Goal: Task Accomplishment & Management: Complete application form

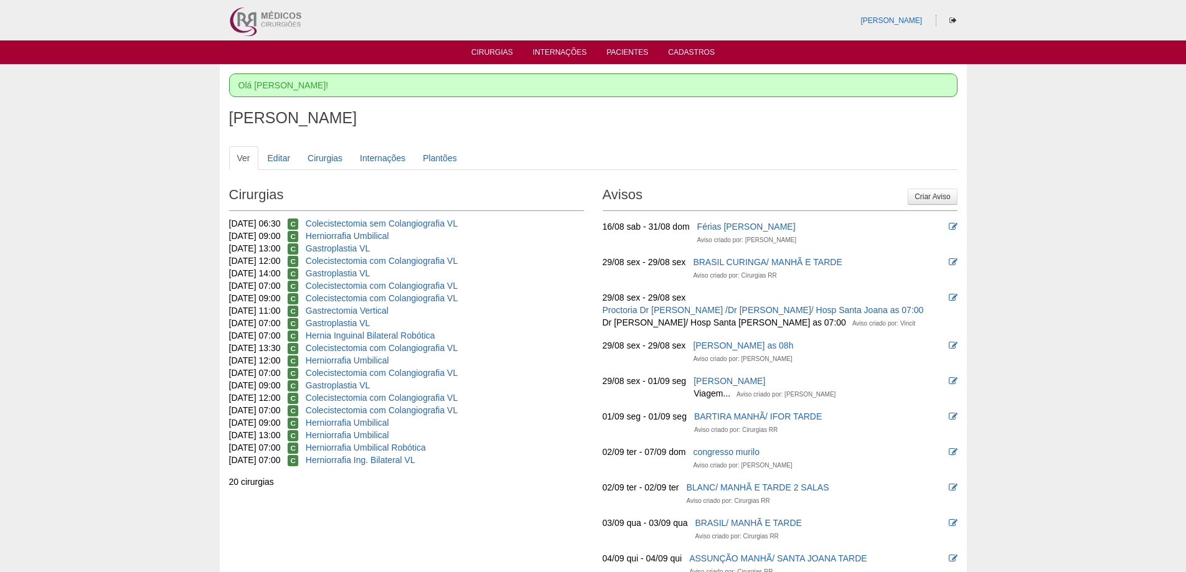
click at [500, 60] on ul "Cirurgias Internações Pacientes Cadastros" at bounding box center [593, 52] width 1186 height 24
click at [500, 55] on link "Cirurgias" at bounding box center [492, 53] width 42 height 11
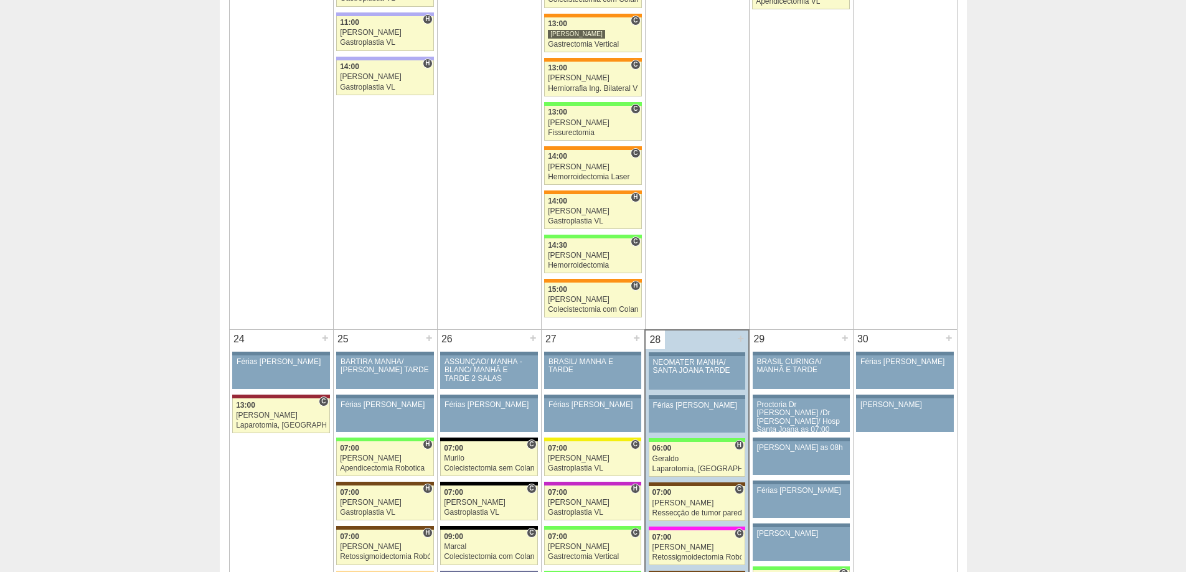
scroll to position [2863, 0]
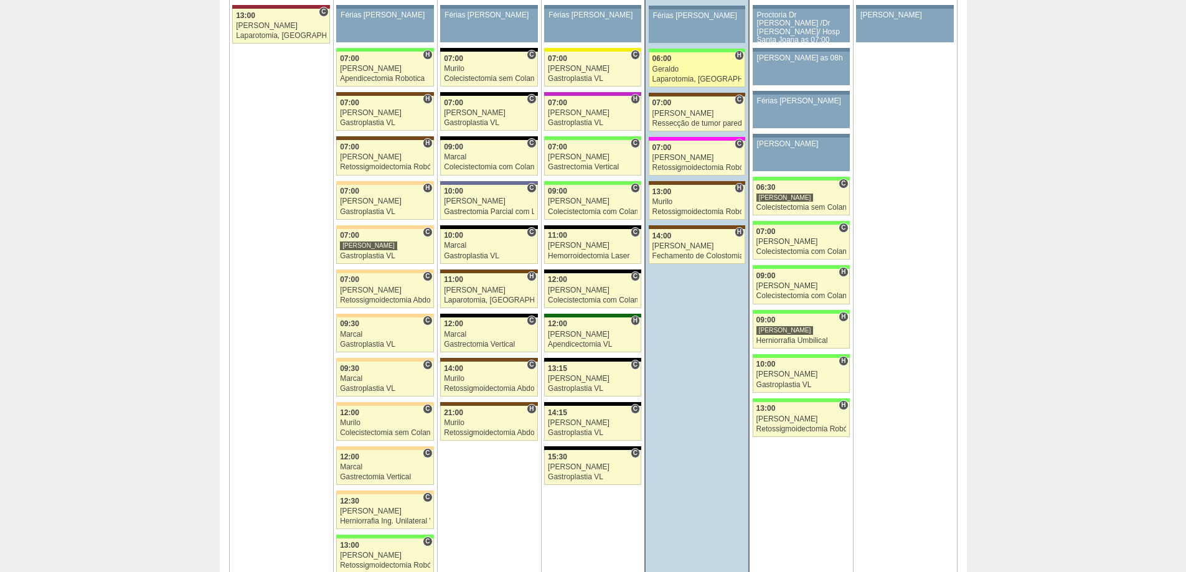
click at [716, 70] on div "Geraldo" at bounding box center [697, 69] width 90 height 8
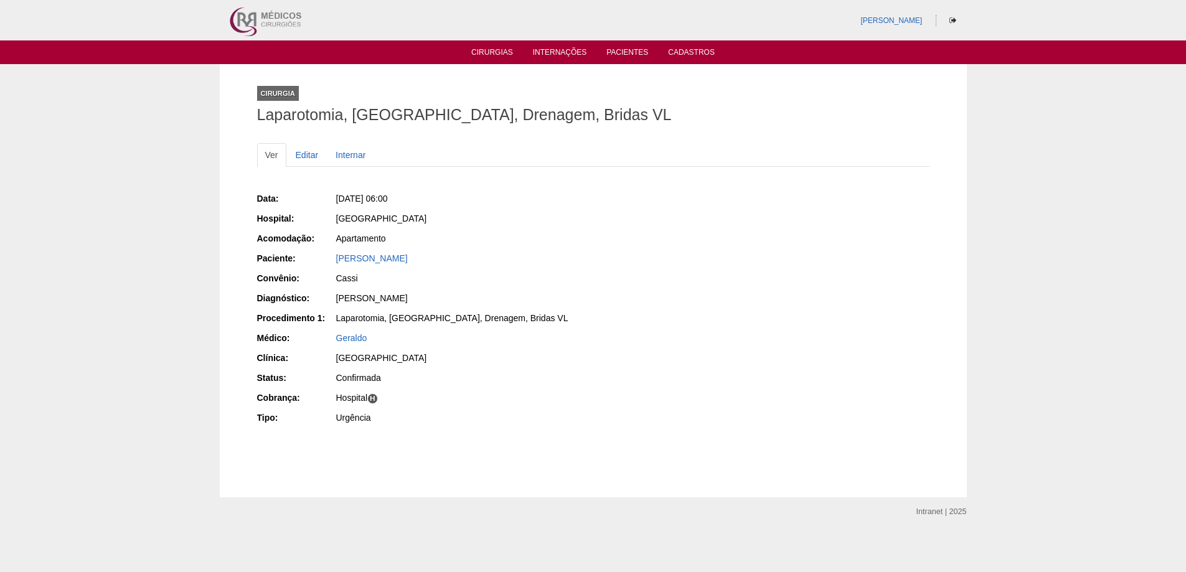
click at [426, 251] on div "Data: Qui, 28/08/2025 - 06:00 Hospital: Brasil Acomodação: Apartamento Paciente…" at bounding box center [420, 309] width 327 height 243
click at [408, 258] on link "[PERSON_NAME]" at bounding box center [372, 258] width 72 height 10
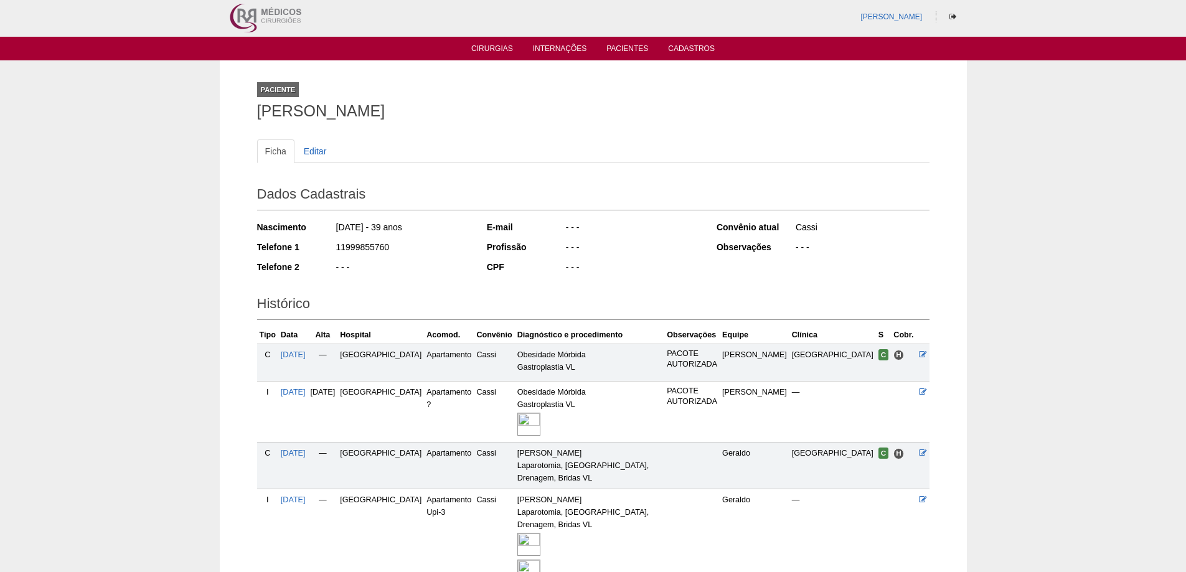
scroll to position [103, 0]
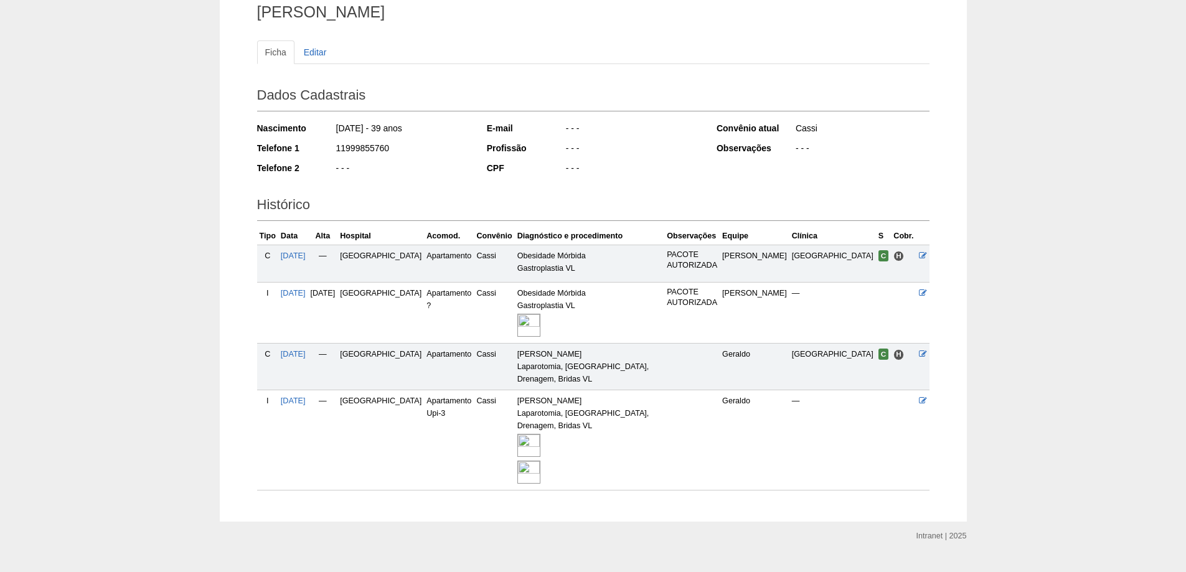
click at [540, 434] on img at bounding box center [528, 445] width 23 height 23
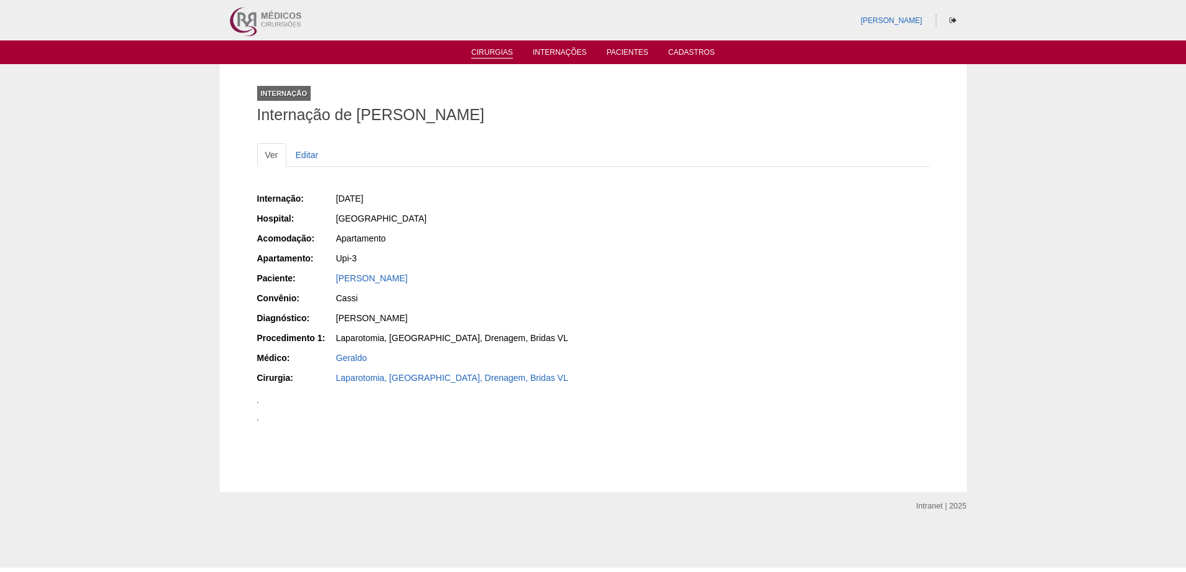
click at [489, 52] on link "Cirurgias" at bounding box center [492, 53] width 42 height 11
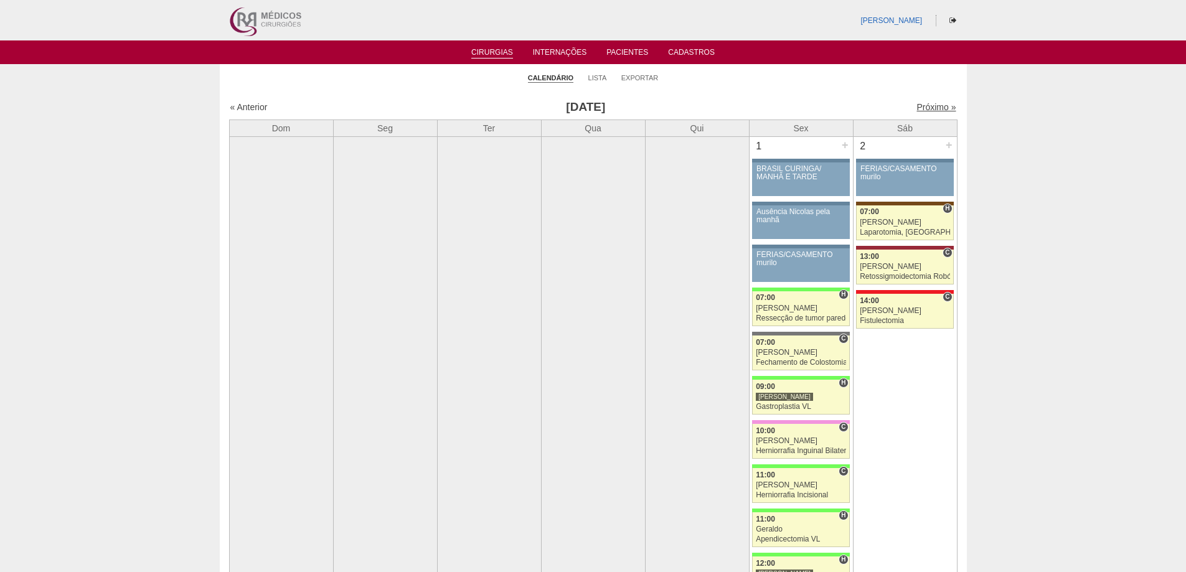
click at [941, 107] on link "Próximo »" at bounding box center [935, 107] width 39 height 10
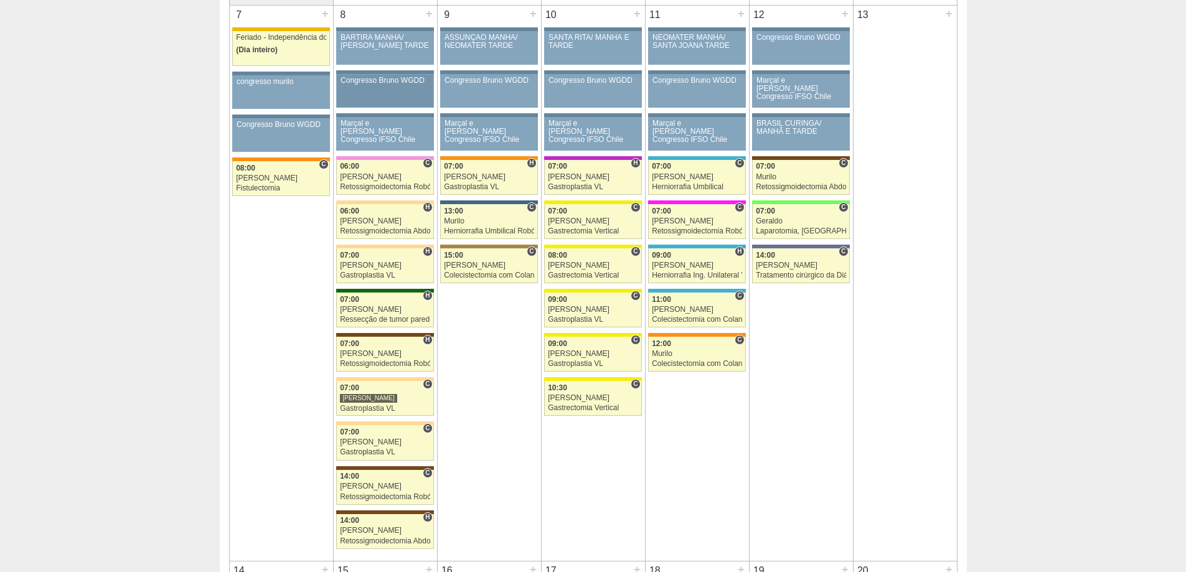
scroll to position [685, 0]
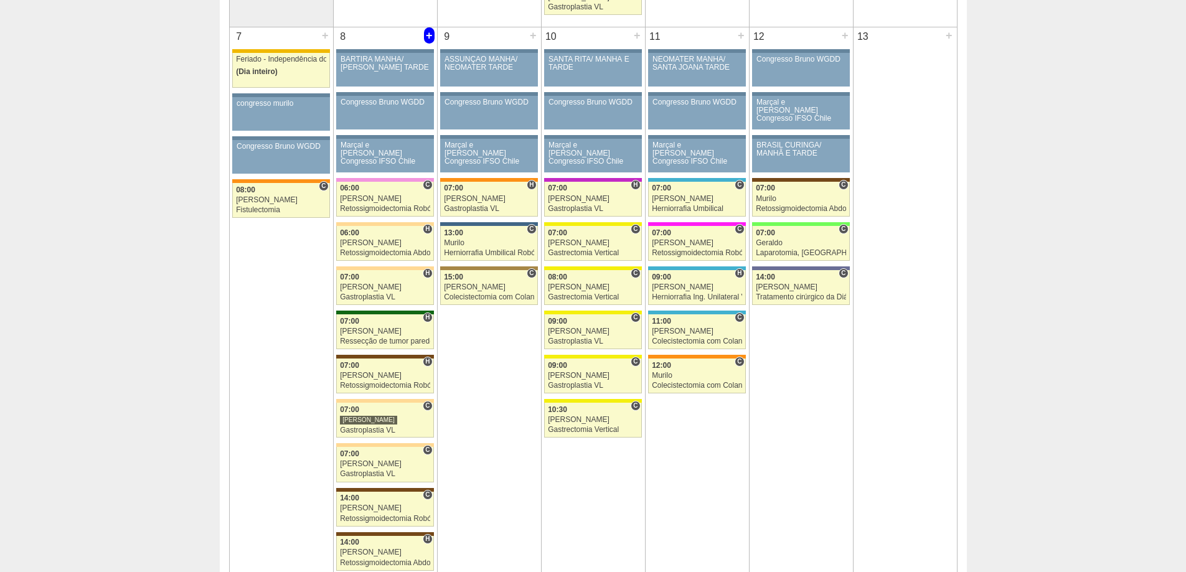
click at [428, 36] on div "+" at bounding box center [429, 35] width 11 height 16
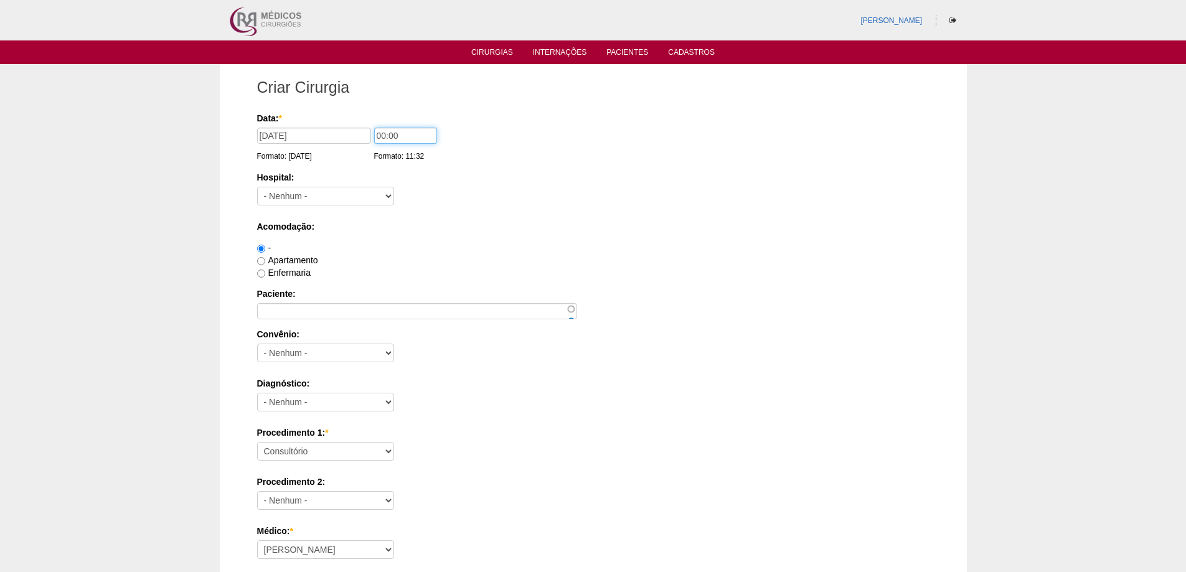
drag, startPoint x: 382, startPoint y: 137, endPoint x: 372, endPoint y: 135, distance: 9.5
click at [374, 135] on input "00:00" at bounding box center [405, 136] width 63 height 16
type input "09:00"
click at [353, 188] on select "- Nenhum - 9 de Julho Albert Einstein Alvorada América Assunção Bartira Benefic…" at bounding box center [325, 196] width 137 height 19
select select "44"
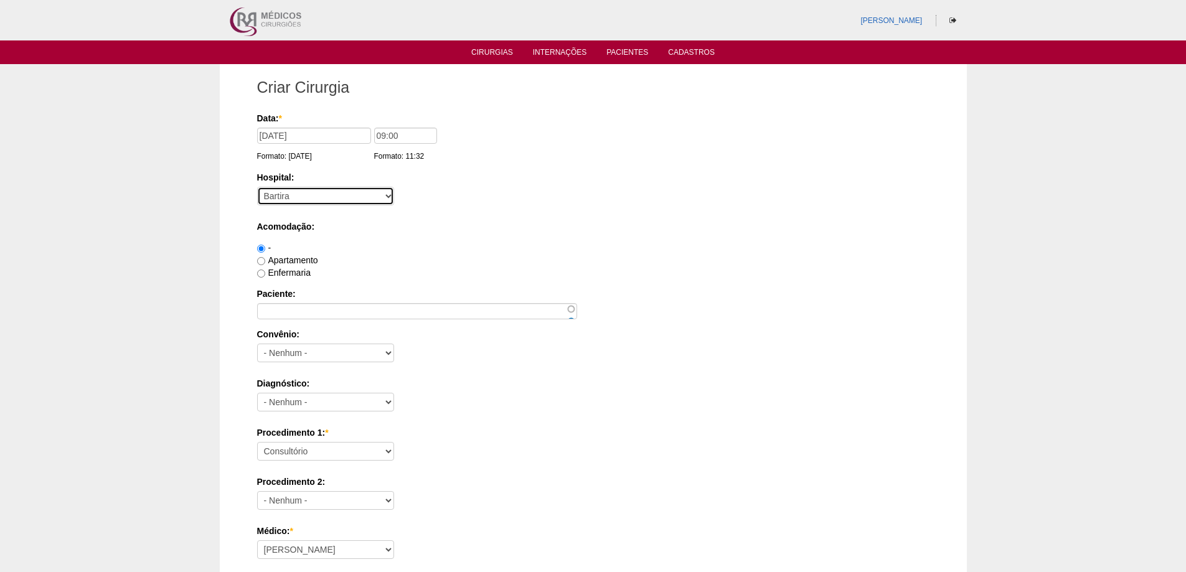
click at [257, 187] on select "- Nenhum - 9 de Julho Albert Einstein Alvorada América Assunção Bartira Benefic…" at bounding box center [325, 196] width 137 height 19
click at [282, 261] on label "Apartamento" at bounding box center [287, 260] width 61 height 10
click at [265, 261] on input "Apartamento" at bounding box center [261, 261] width 8 height 8
radio input "true"
click at [281, 295] on label "Paciente:" at bounding box center [593, 294] width 672 height 12
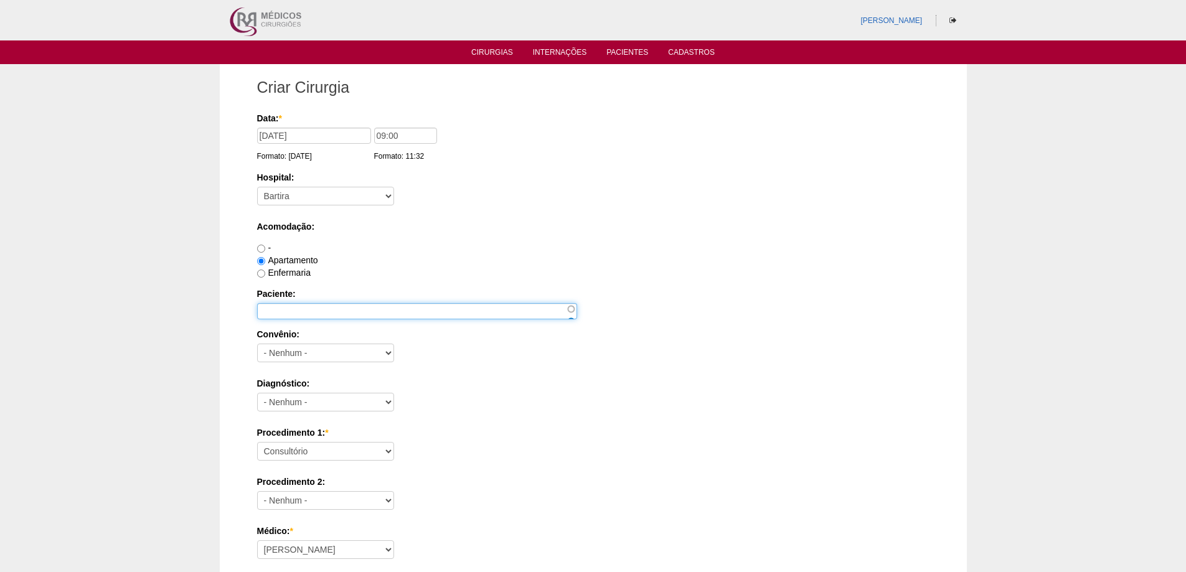
click at [281, 303] on input "Paciente:" at bounding box center [417, 311] width 320 height 16
paste input "GISLEIDE ALMEIDA DE MELO ALVES"
type input "GISLEIDE ALMEIDA DE MELO ALVES"
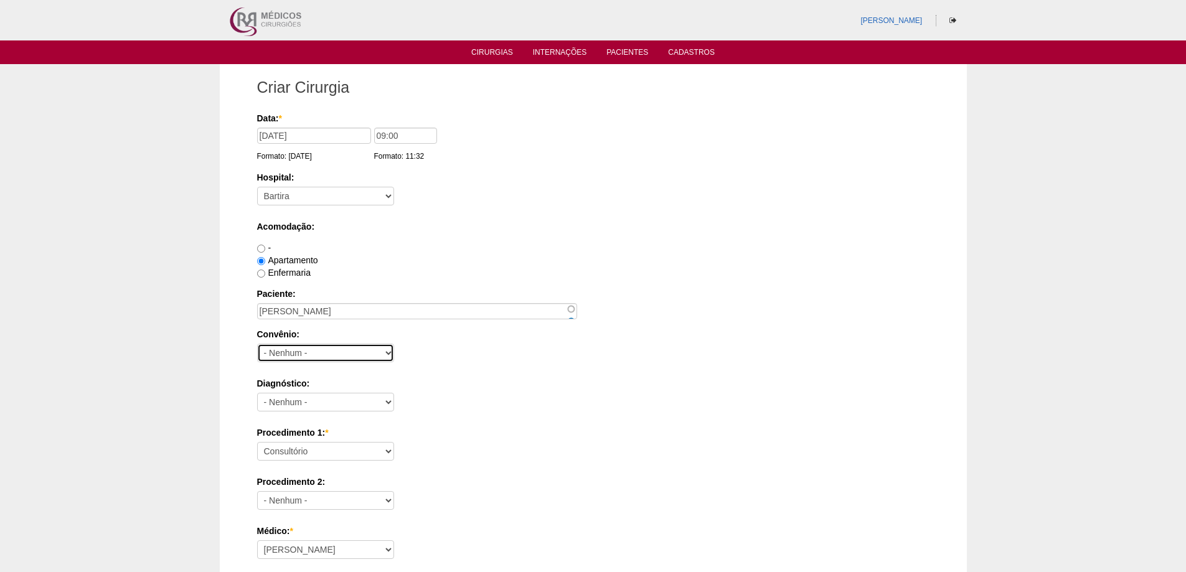
click at [291, 358] on select "- Nenhum - Abet Afresp Allianz Amil Blue Life Caasp Cabesp Caixa de Pensões Car…" at bounding box center [325, 353] width 137 height 19
select select "26"
click at [257, 344] on select "- Nenhum - Abet Afresp Allianz Amil Blue Life Caasp Cabesp Caixa de Pensões Car…" at bounding box center [325, 353] width 137 height 19
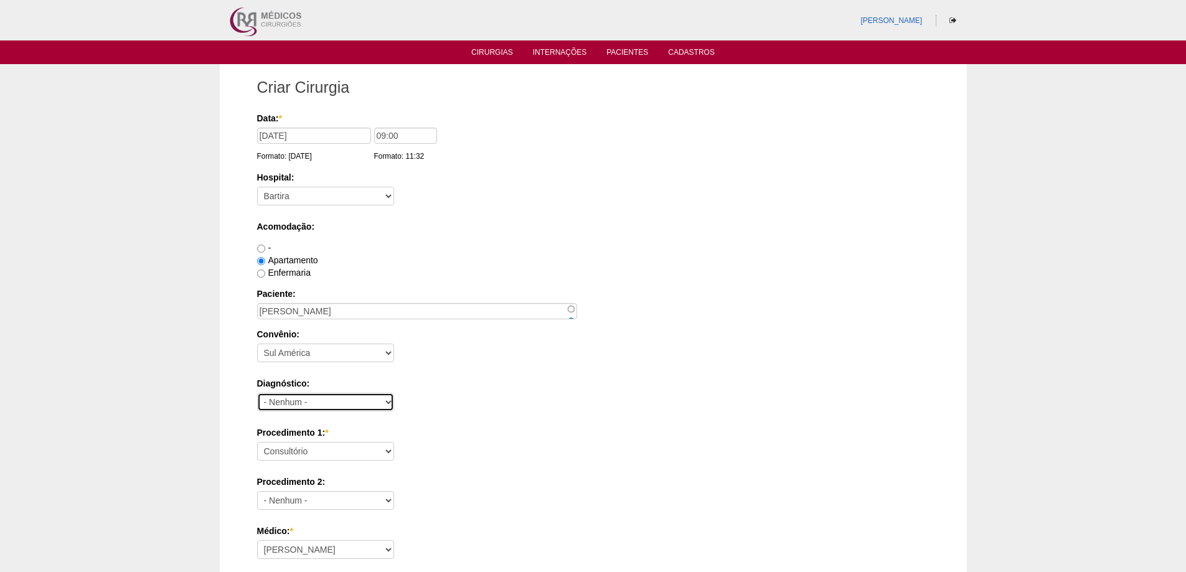
click at [317, 396] on select "- Nenhum - Abdome Agudo Abscesso Hepático Abscesso Perianal Abscesso Peritoneal…" at bounding box center [325, 402] width 137 height 19
select select "3707"
click at [257, 393] on select "- Nenhum - Abdome Agudo Abscesso Hepático Abscesso Perianal Abscesso Peritoneal…" at bounding box center [325, 402] width 137 height 19
click at [310, 457] on select "Consultório Abscesso Hepático - Drenagem Abscesso perianal Amputação Abdômino P…" at bounding box center [325, 451] width 137 height 19
select select "18616"
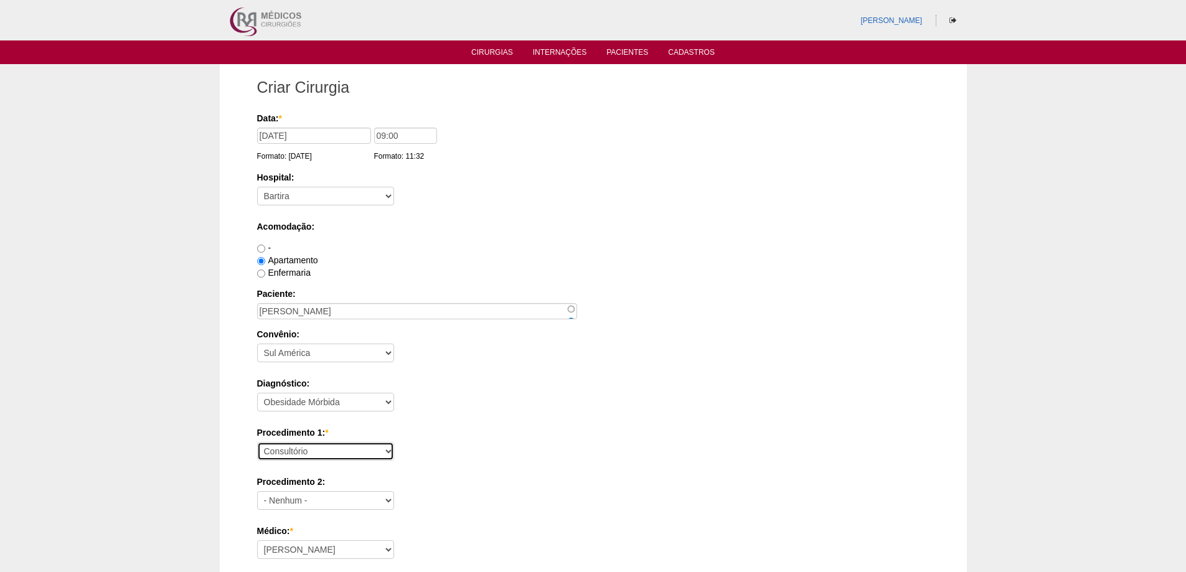
click at [257, 442] on select "Consultório Abscesso Hepático - Drenagem Abscesso perianal Amputação Abdômino P…" at bounding box center [325, 451] width 137 height 19
click at [443, 404] on div "Diagnóstico: - Nenhum - Abdome Agudo Abscesso Hepático Abscesso Perianal Absces…" at bounding box center [593, 397] width 672 height 40
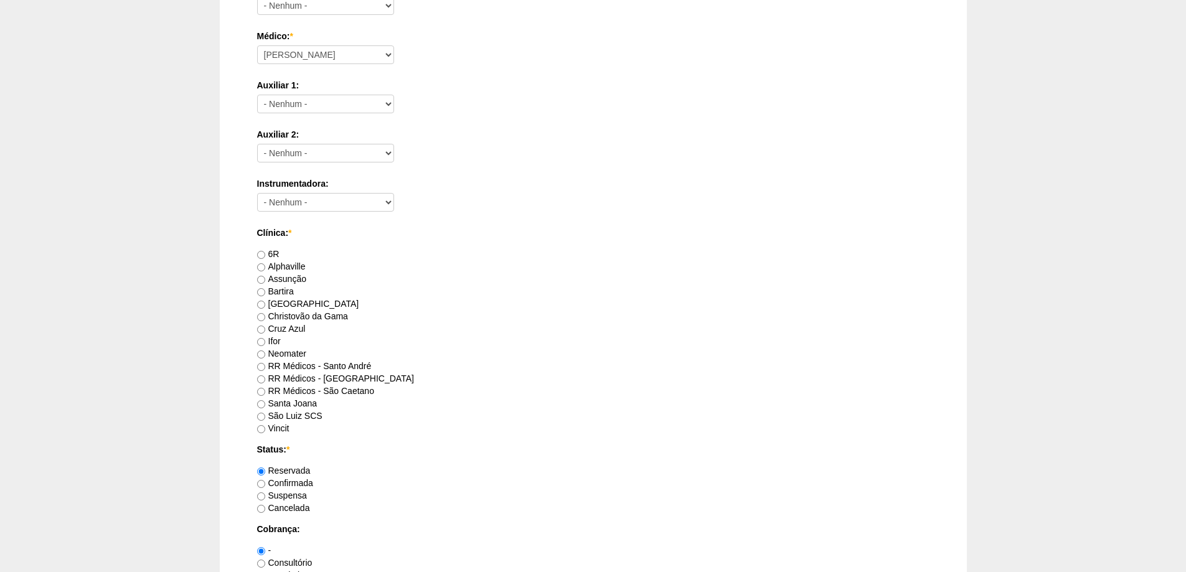
scroll to position [498, 0]
click at [356, 361] on label "RR Médicos - Santo André" at bounding box center [314, 363] width 115 height 10
click at [265, 361] on input "RR Médicos - Santo André" at bounding box center [261, 364] width 8 height 8
radio input "true"
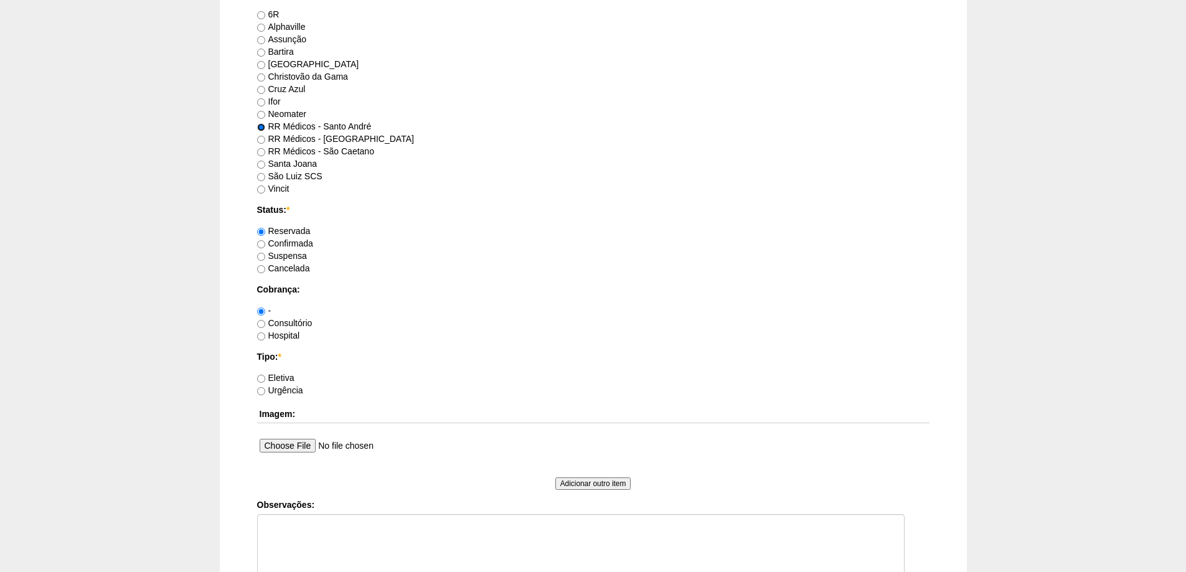
scroll to position [747, 0]
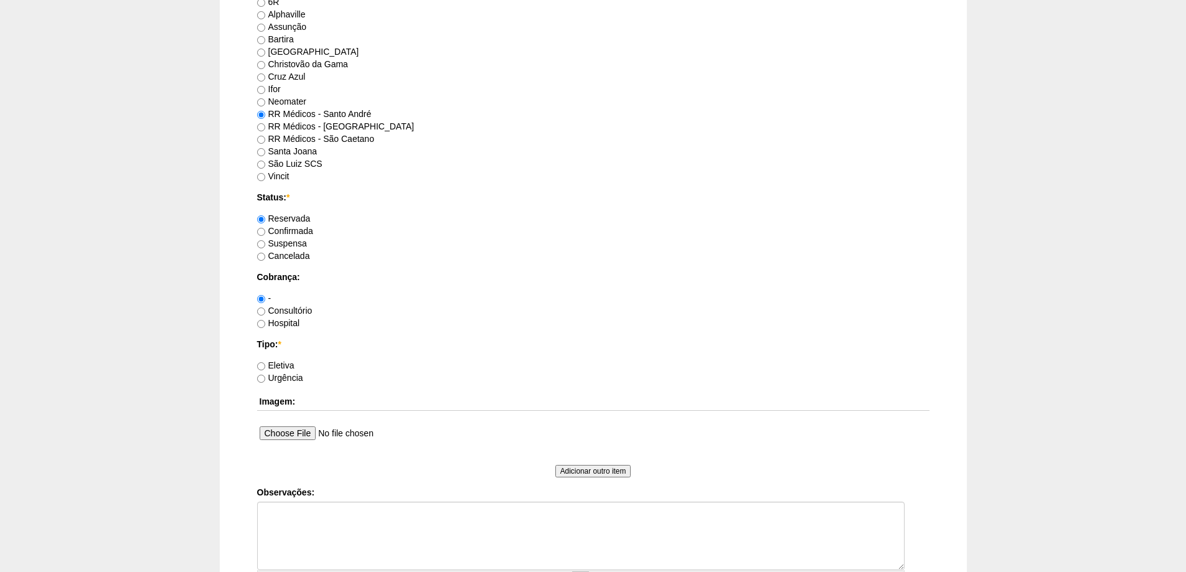
click at [294, 364] on label "Eletiva" at bounding box center [275, 365] width 37 height 10
click at [265, 364] on input "Eletiva" at bounding box center [261, 366] width 8 height 8
radio input "true"
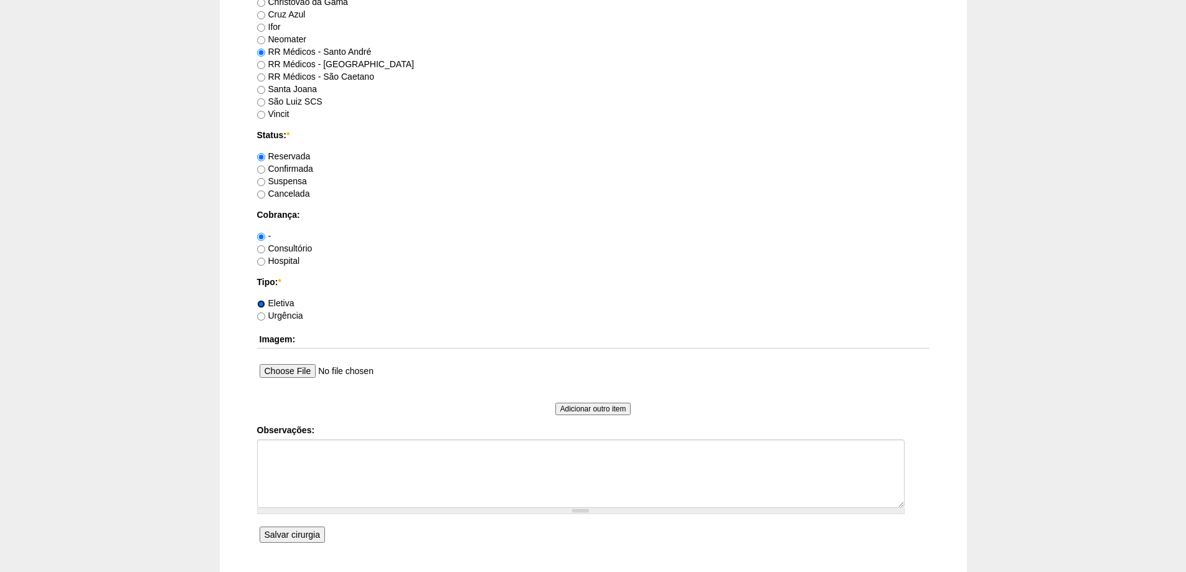
scroll to position [903, 0]
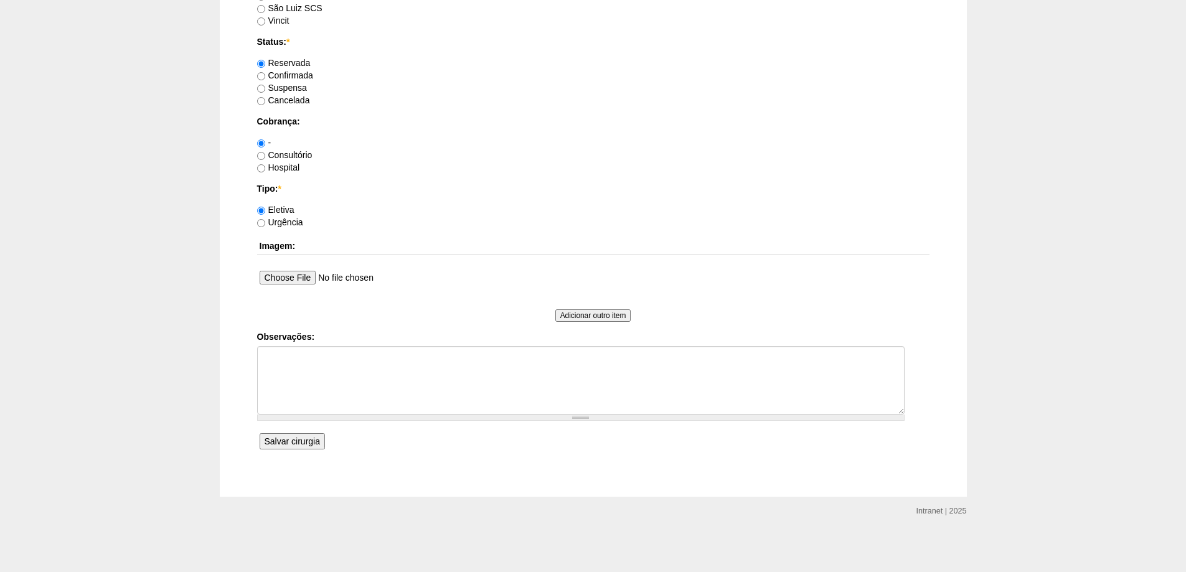
click at [291, 442] on input "Salvar cirurgia" at bounding box center [292, 441] width 65 height 16
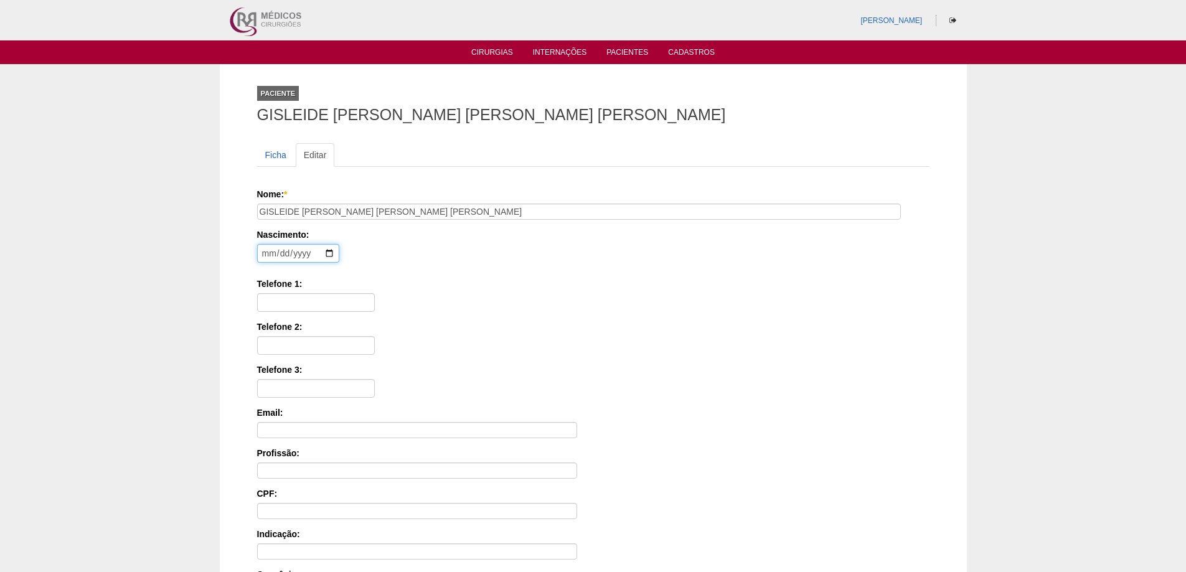
click at [262, 258] on input "date" at bounding box center [298, 253] width 82 height 19
type input "[DATE]"
click at [296, 296] on input "11 962632724" at bounding box center [316, 302] width 118 height 19
type input "11 96263-2724"
click at [309, 340] on input "Telefone 2:" at bounding box center [316, 345] width 118 height 19
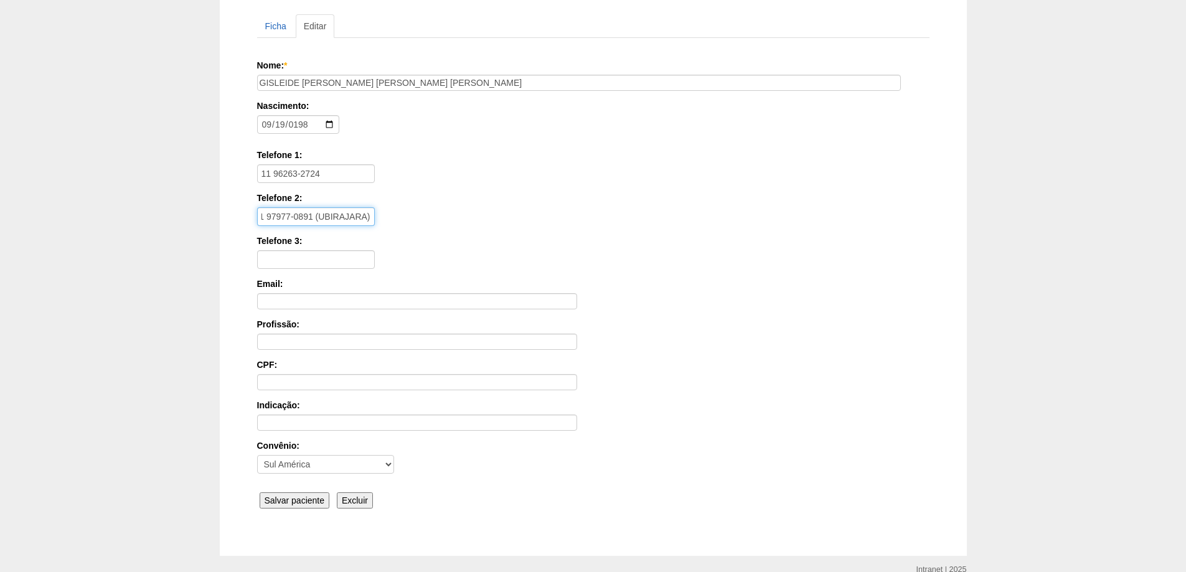
scroll to position [188, 0]
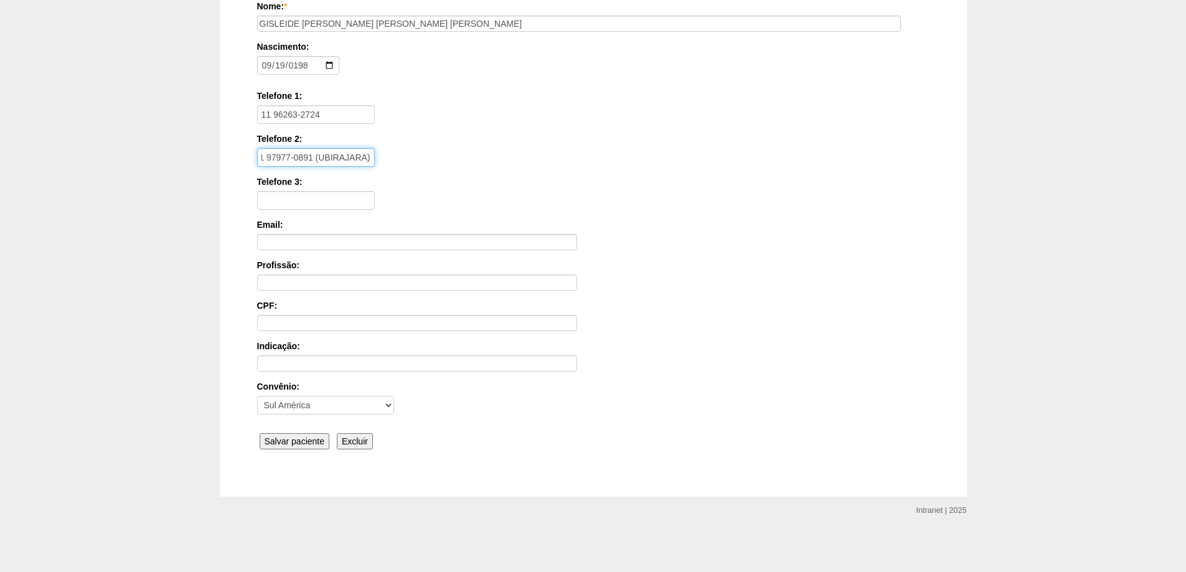
type input "11 97977-0891 (UBIRAJARA)"
click at [299, 434] on input "Salvar paciente" at bounding box center [295, 441] width 70 height 16
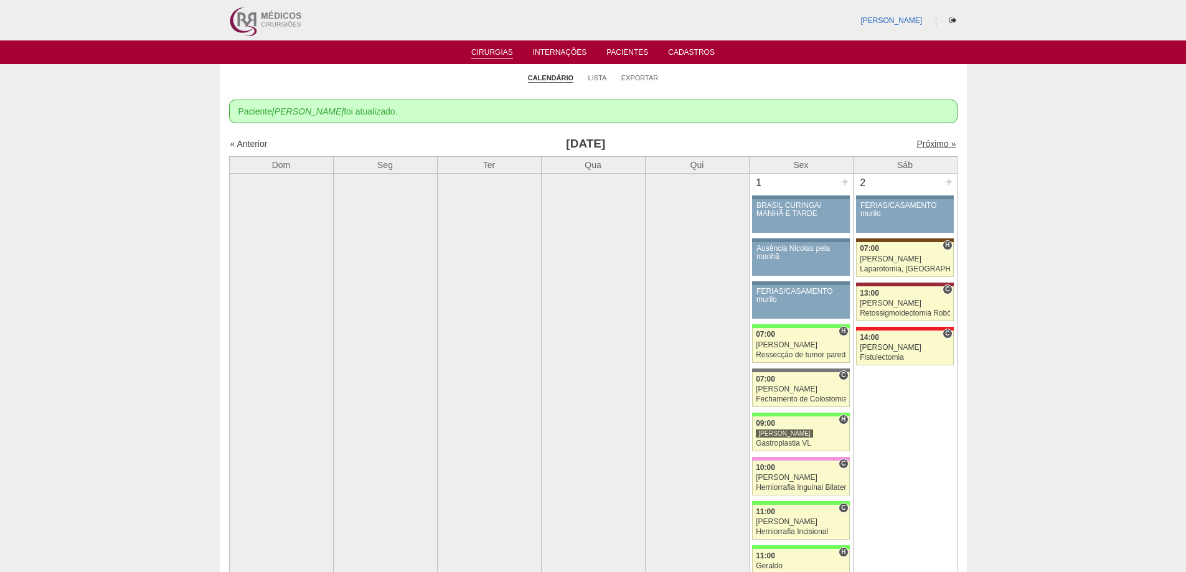
click at [916, 142] on link "Próximo »" at bounding box center [935, 144] width 39 height 10
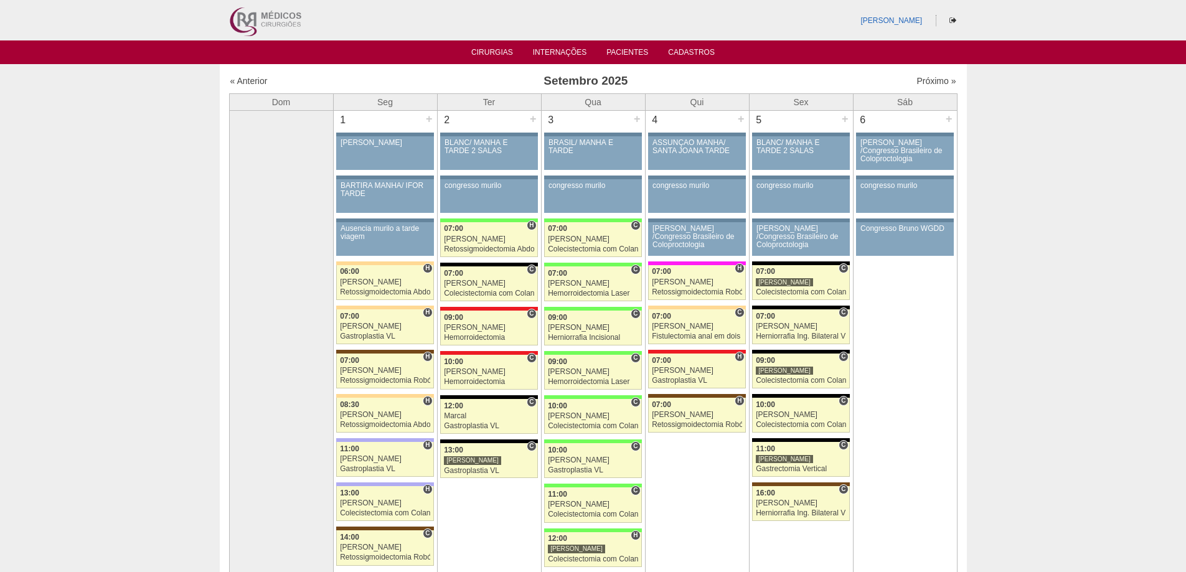
click at [247, 17] on img at bounding box center [264, 20] width 77 height 40
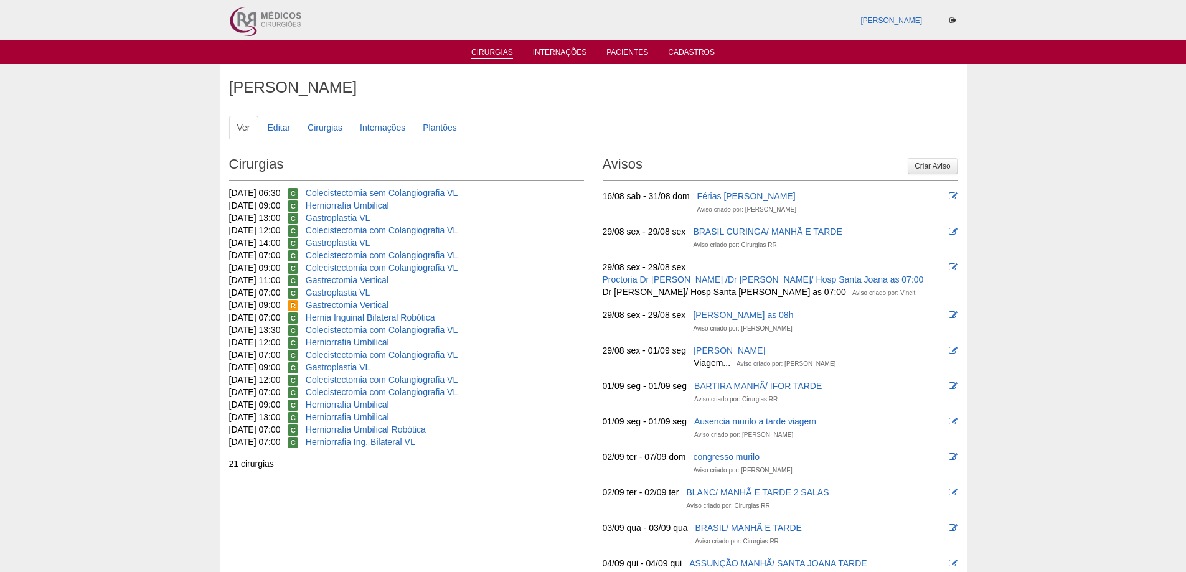
click at [490, 51] on link "Cirurgias" at bounding box center [492, 53] width 42 height 11
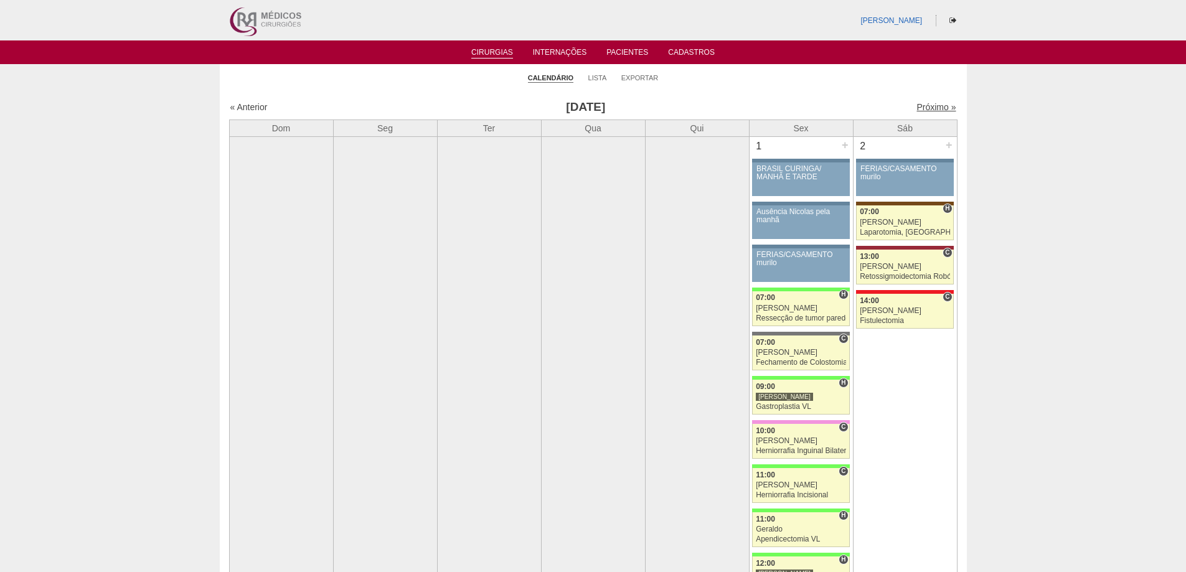
click at [937, 106] on link "Próximo »" at bounding box center [935, 107] width 39 height 10
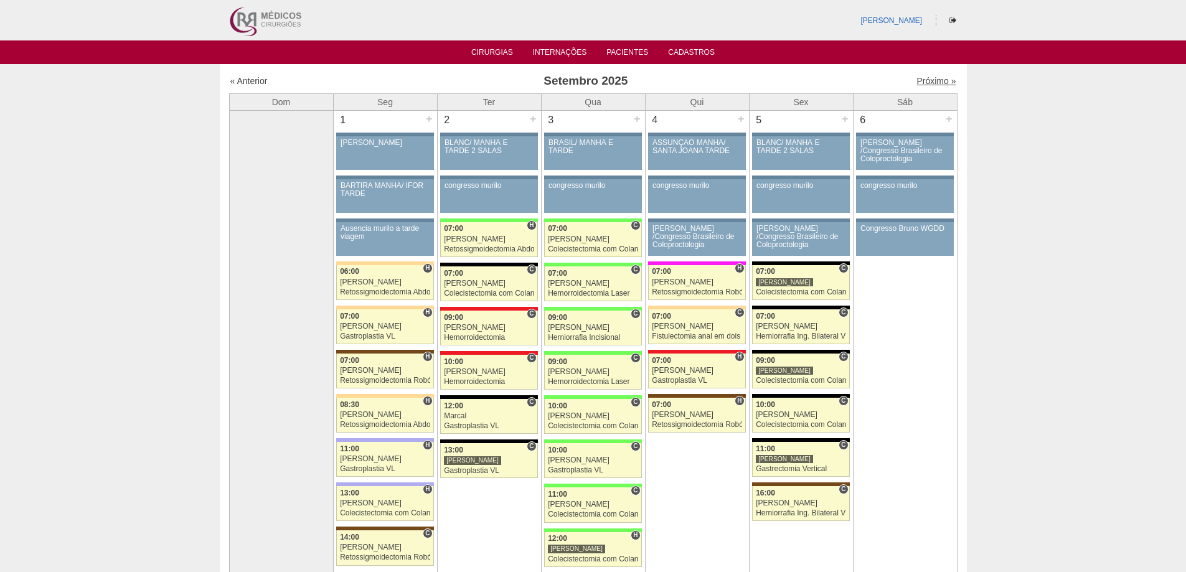
click at [916, 80] on link "Próximo »" at bounding box center [935, 81] width 39 height 10
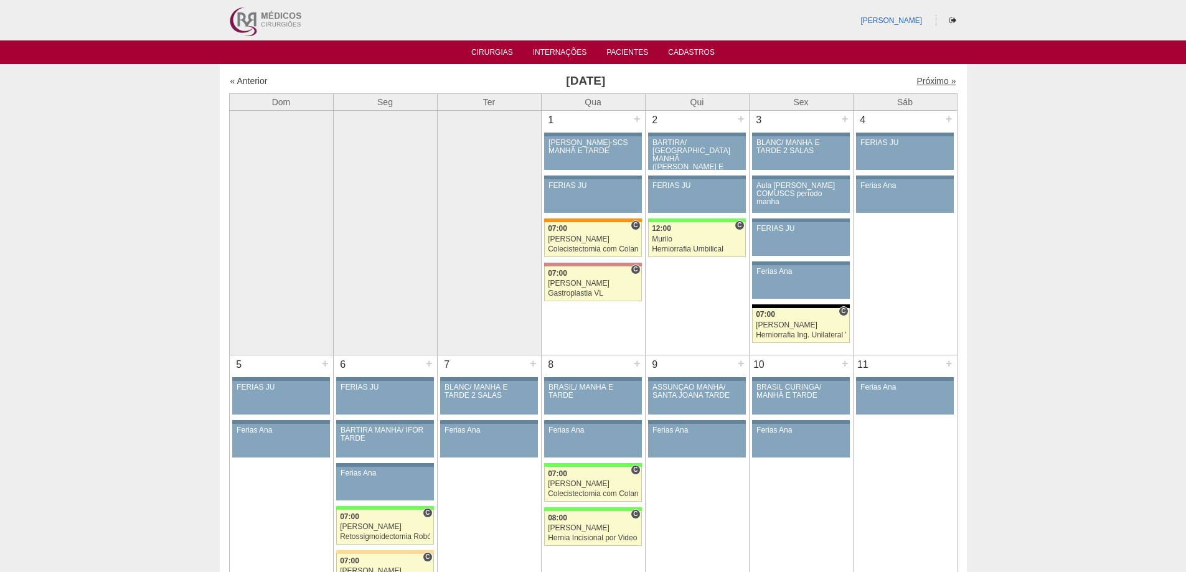
click at [921, 82] on link "Próximo »" at bounding box center [935, 81] width 39 height 10
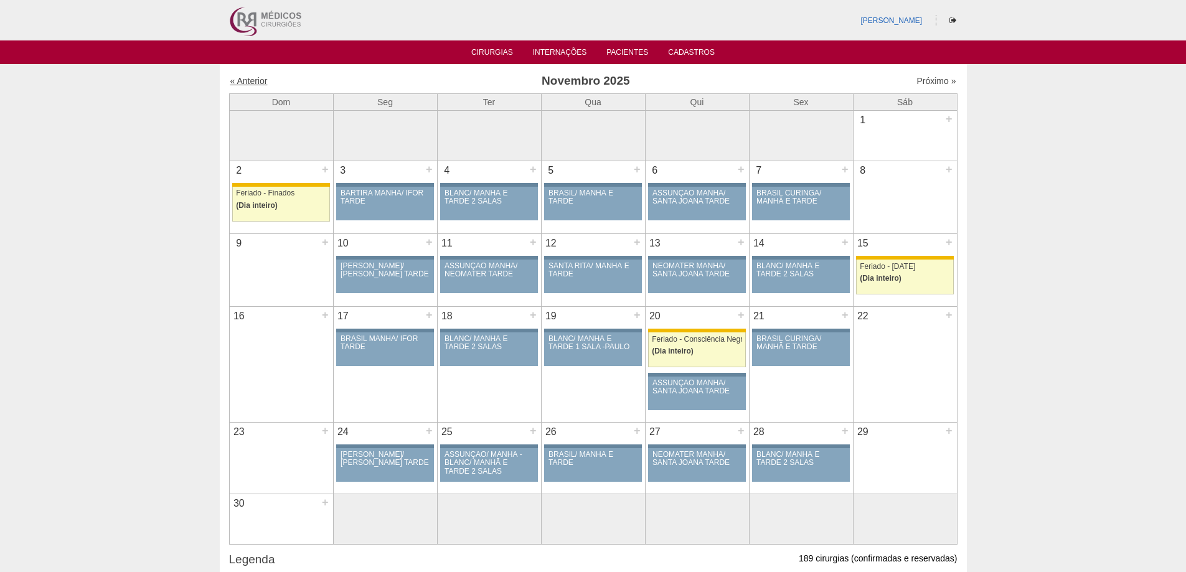
click at [248, 84] on link "« Anterior" at bounding box center [248, 81] width 37 height 10
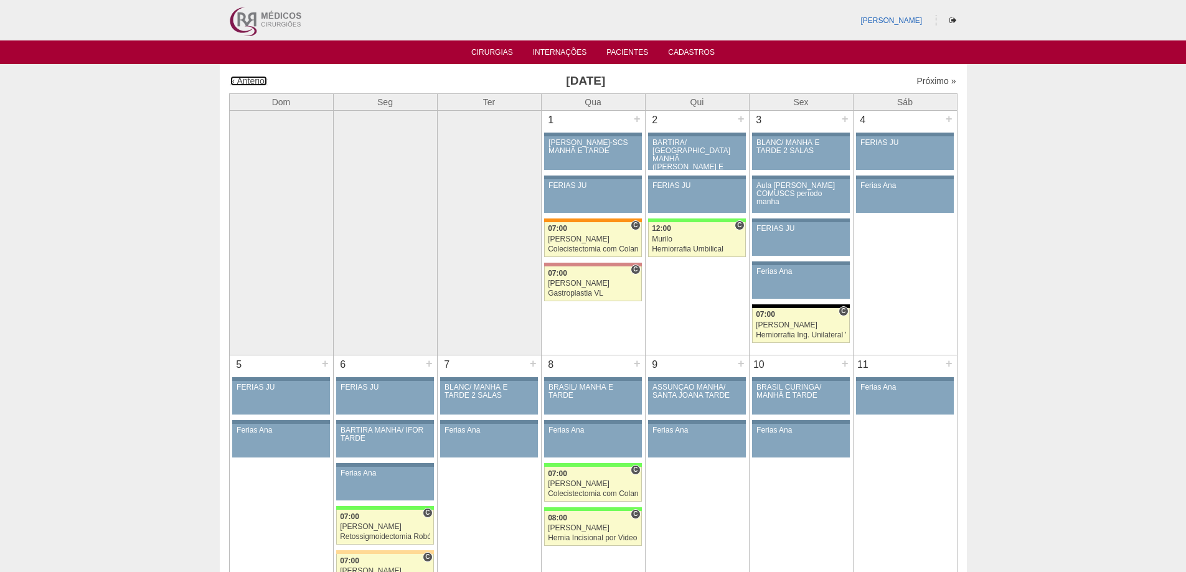
click at [248, 84] on link "« Anterior" at bounding box center [248, 81] width 37 height 10
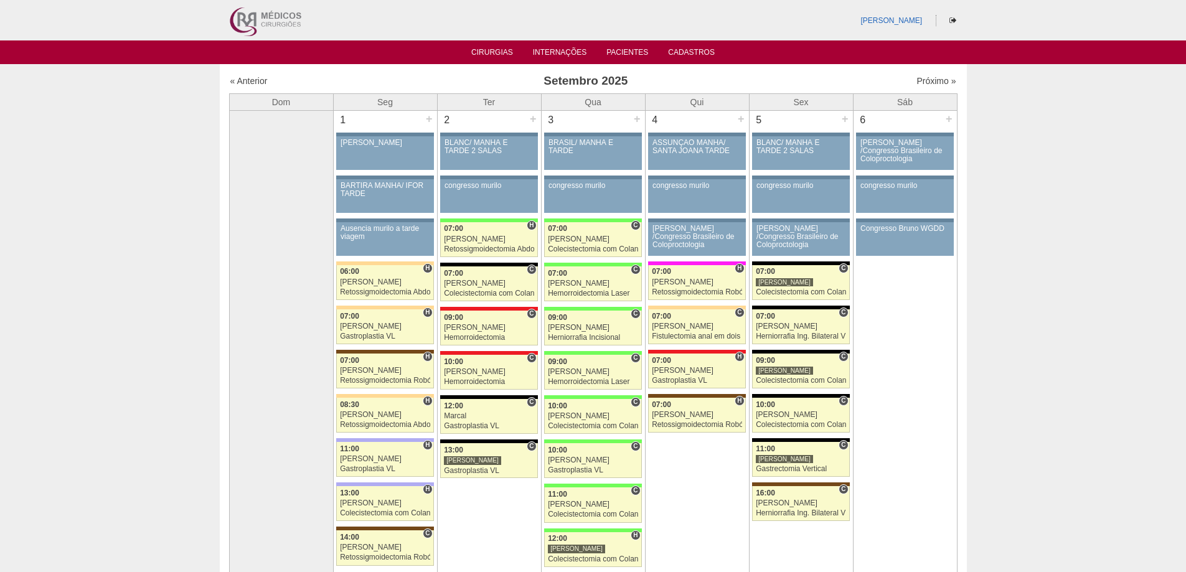
click at [929, 87] on div "Próximo »" at bounding box center [869, 81] width 174 height 12
click at [929, 84] on link "Próximo »" at bounding box center [935, 81] width 39 height 10
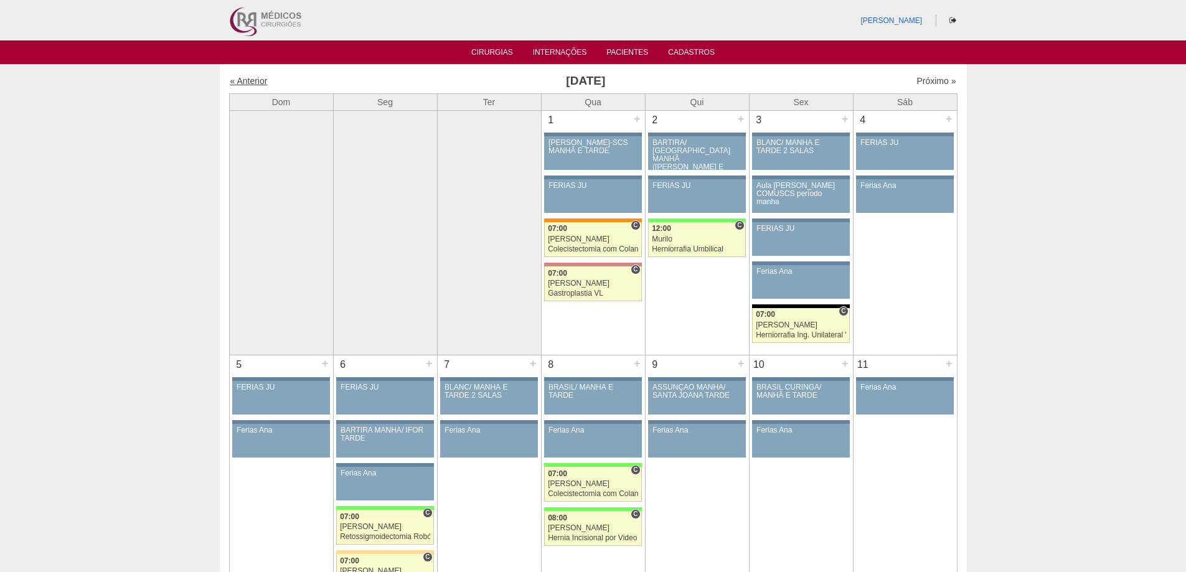
click at [250, 79] on link "« Anterior" at bounding box center [248, 81] width 37 height 10
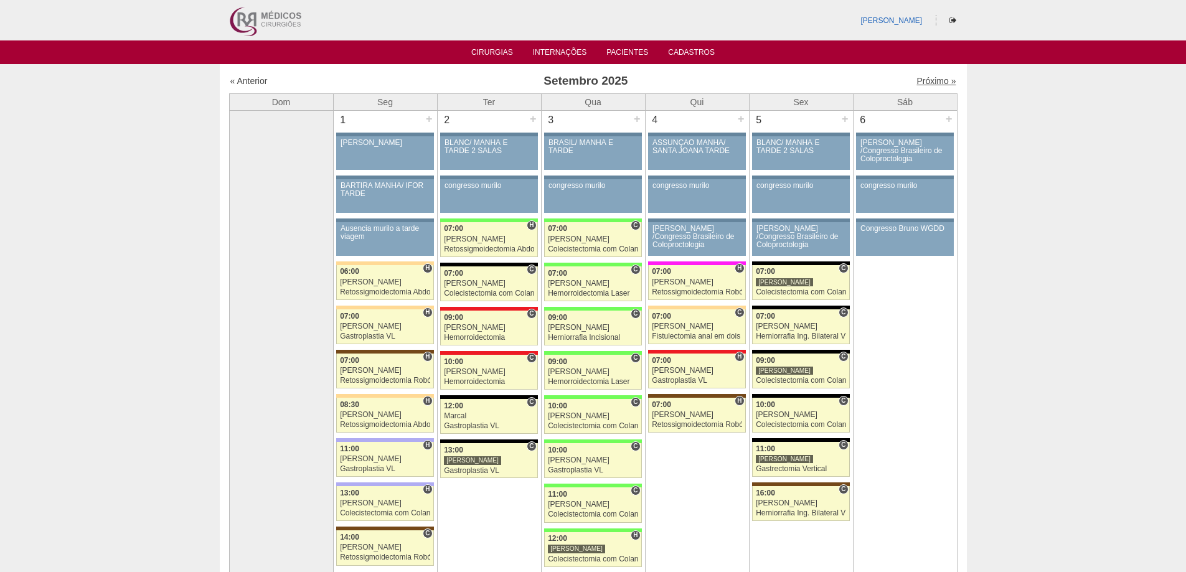
click at [933, 80] on link "Próximo »" at bounding box center [935, 81] width 39 height 10
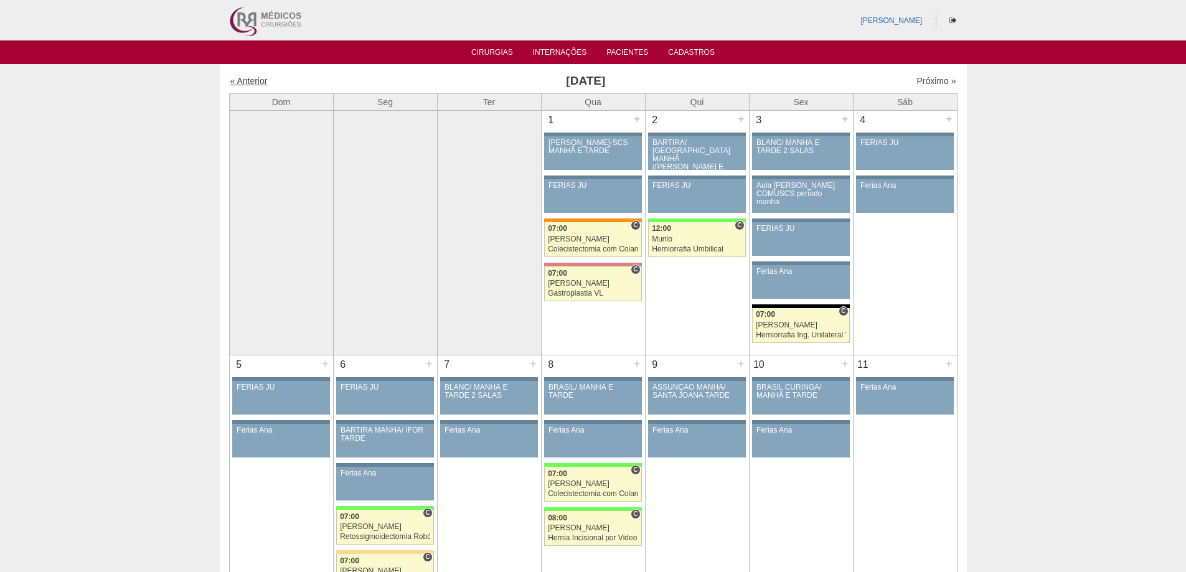
click at [260, 85] on link "« Anterior" at bounding box center [248, 81] width 37 height 10
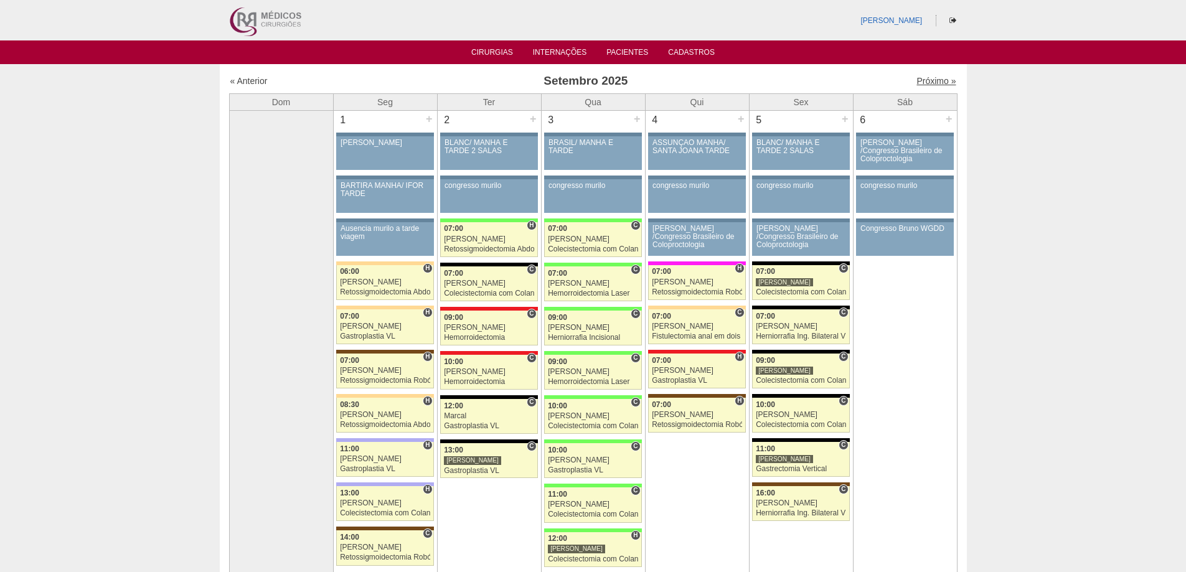
click at [935, 83] on link "Próximo »" at bounding box center [935, 81] width 39 height 10
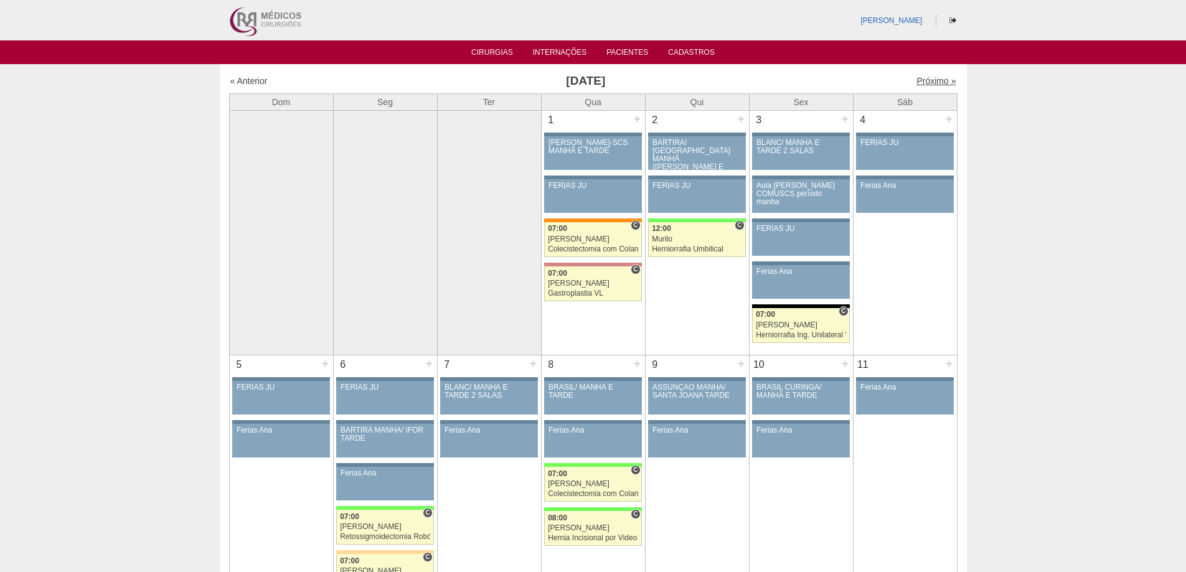
click at [933, 81] on link "Próximo »" at bounding box center [935, 81] width 39 height 10
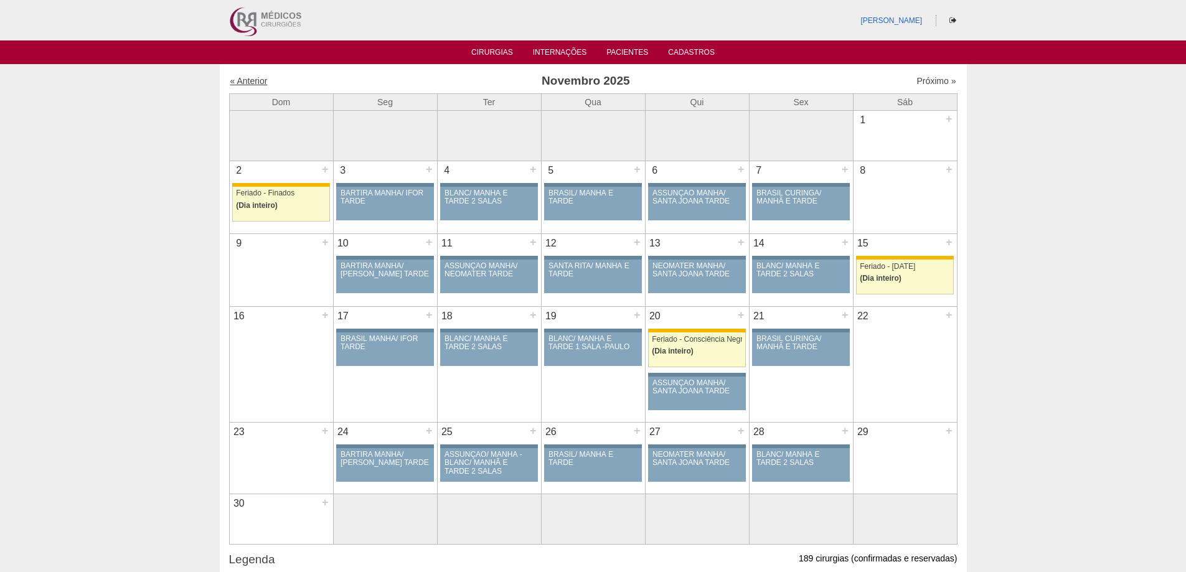
click at [244, 84] on link "« Anterior" at bounding box center [248, 81] width 37 height 10
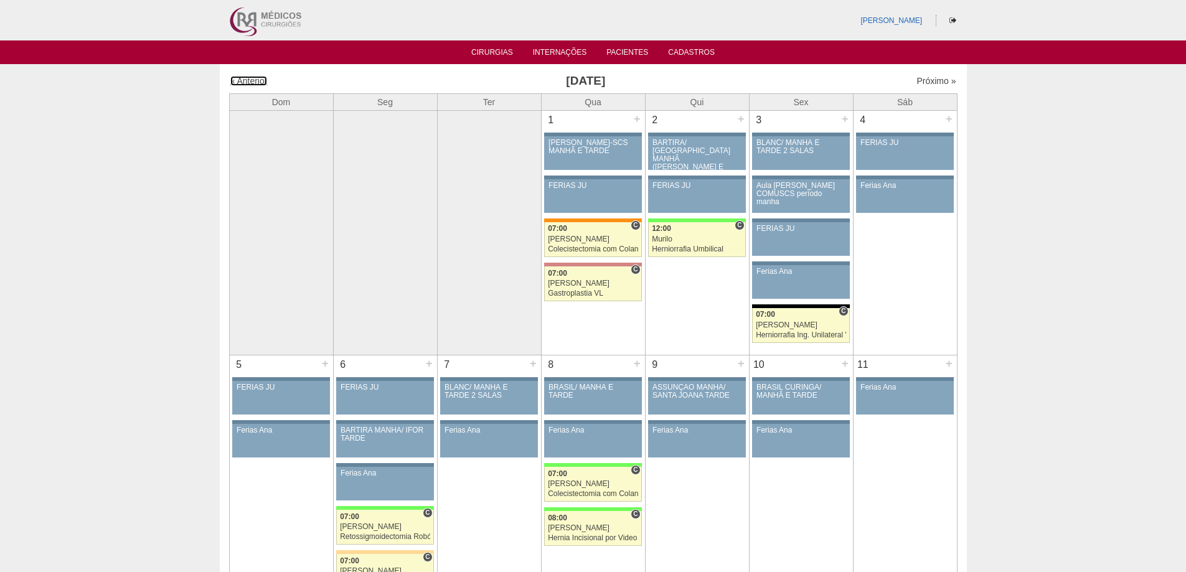
click at [261, 80] on link "« Anterior" at bounding box center [248, 81] width 37 height 10
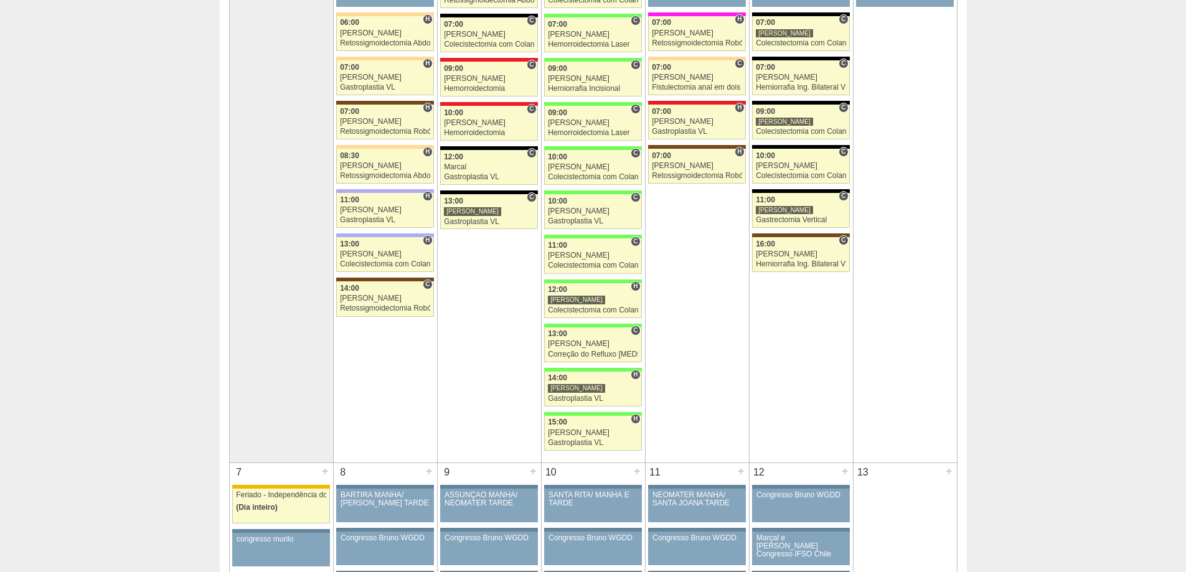
scroll to position [62, 0]
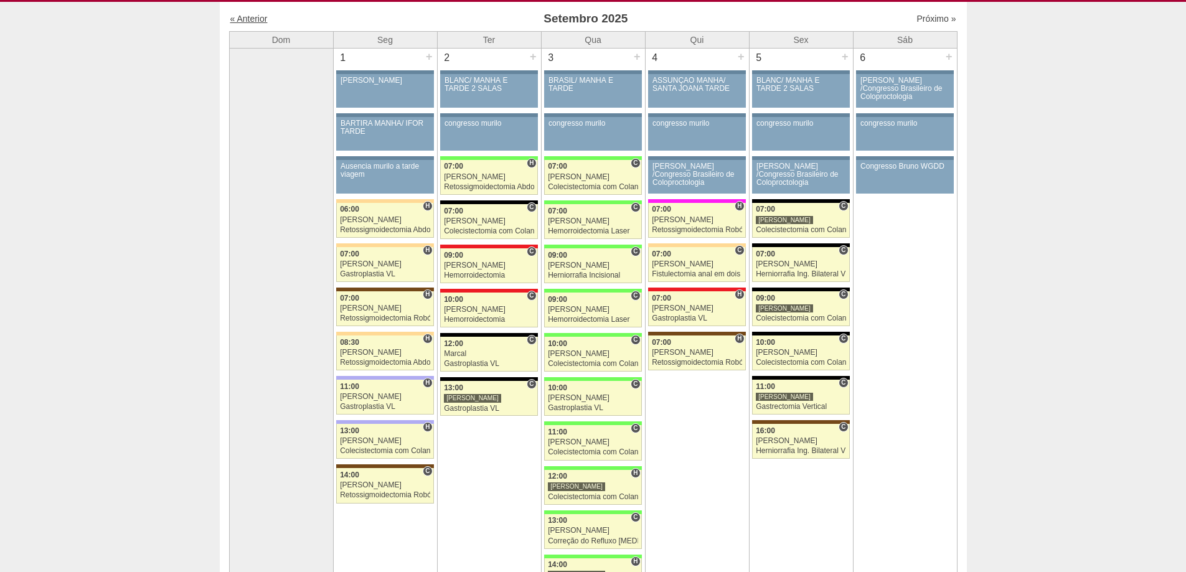
click at [254, 16] on link "« Anterior" at bounding box center [248, 19] width 37 height 10
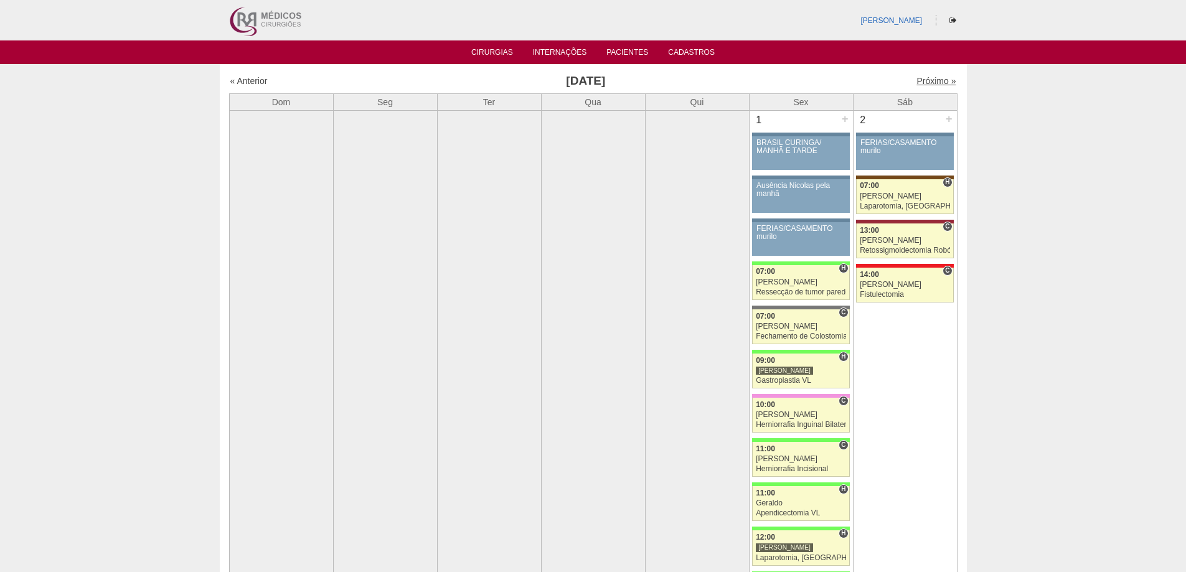
click at [930, 78] on link "Próximo »" at bounding box center [935, 81] width 39 height 10
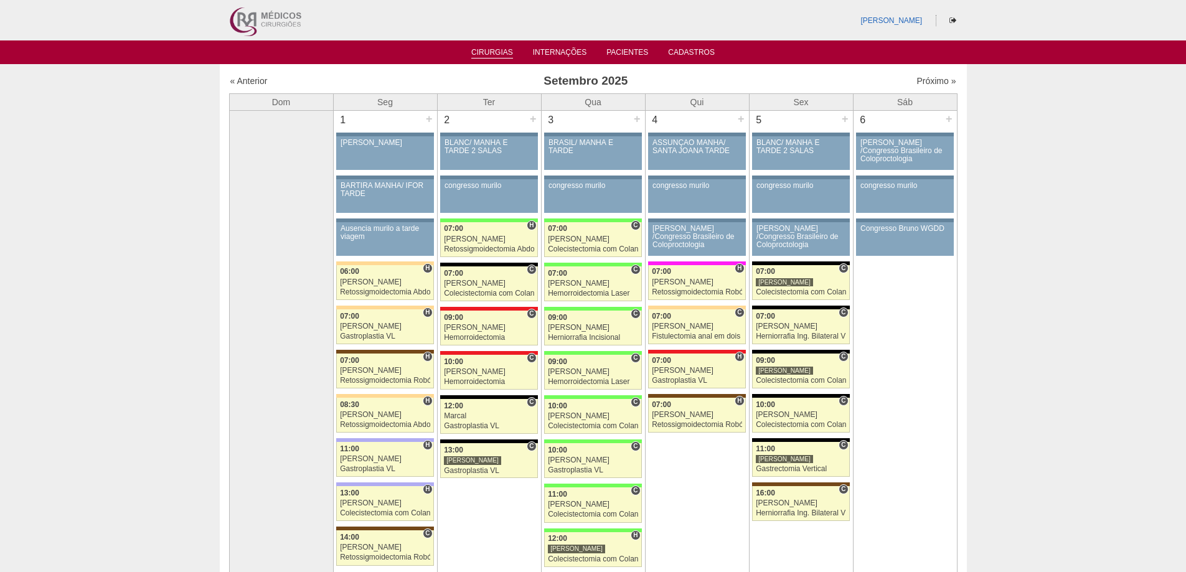
click at [501, 56] on link "Cirurgias" at bounding box center [492, 53] width 42 height 11
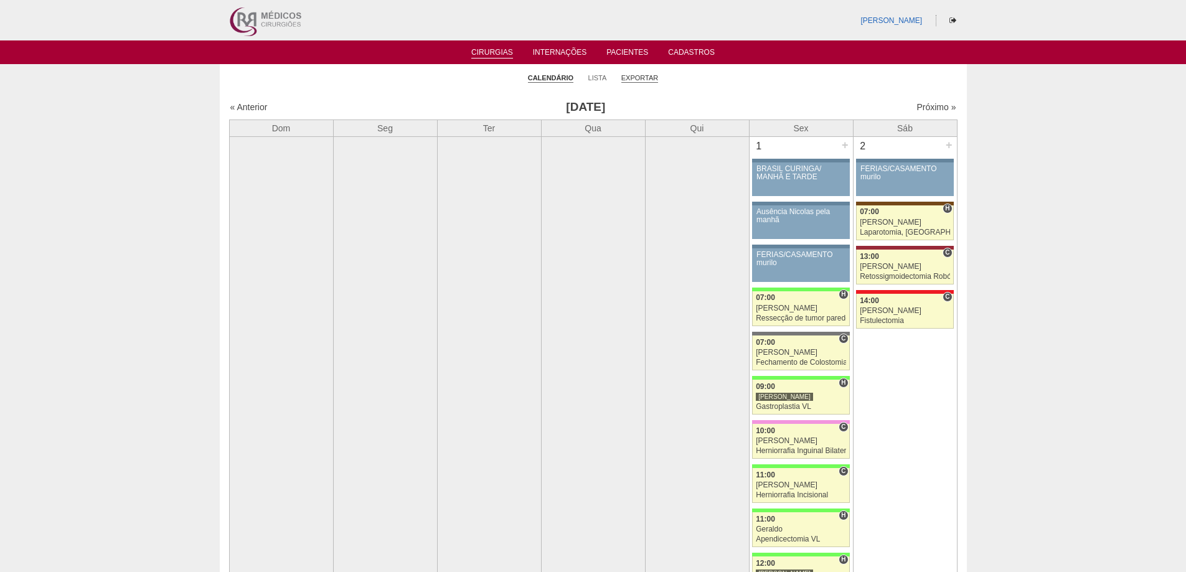
click at [645, 79] on link "Exportar" at bounding box center [639, 77] width 37 height 9
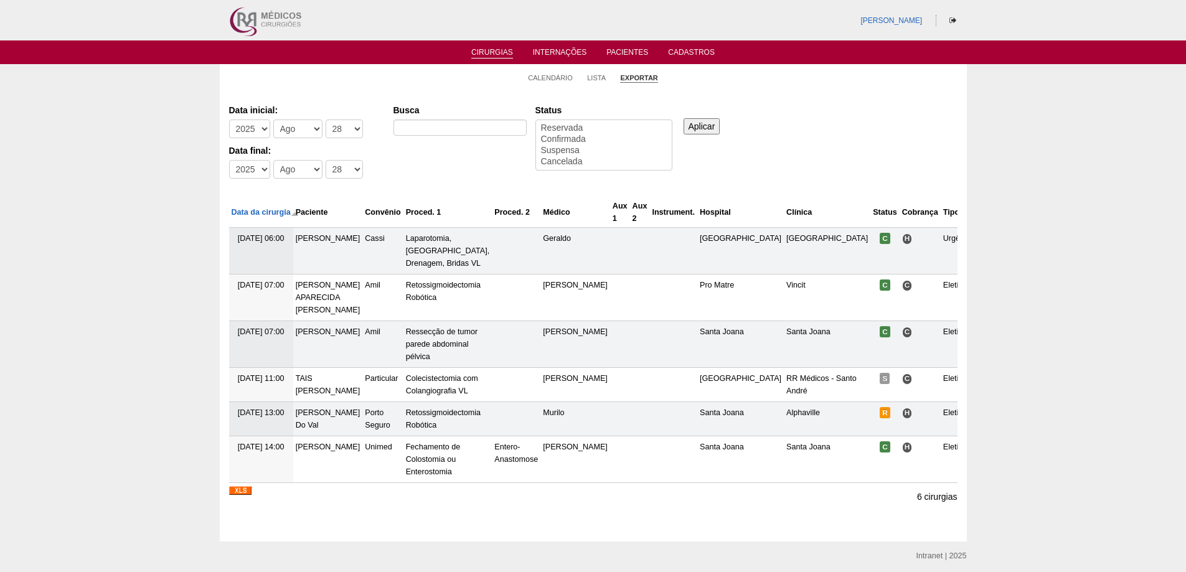
select select
click at [303, 129] on select "-Mês [PERSON_NAME] Mar Abr Mai Jun [DATE] Ago Set Out Nov Dez" at bounding box center [297, 129] width 49 height 19
select select "9"
click at [273, 120] on select "-Mês Jan Fev Mar Abr Mai Jun Jul Ago Set Out Nov Dez" at bounding box center [297, 129] width 49 height 19
click at [294, 169] on select "-Mês Jan Fev Mar Abr Mai Jun Jul Ago Set Out Nov Dez" at bounding box center [297, 169] width 49 height 19
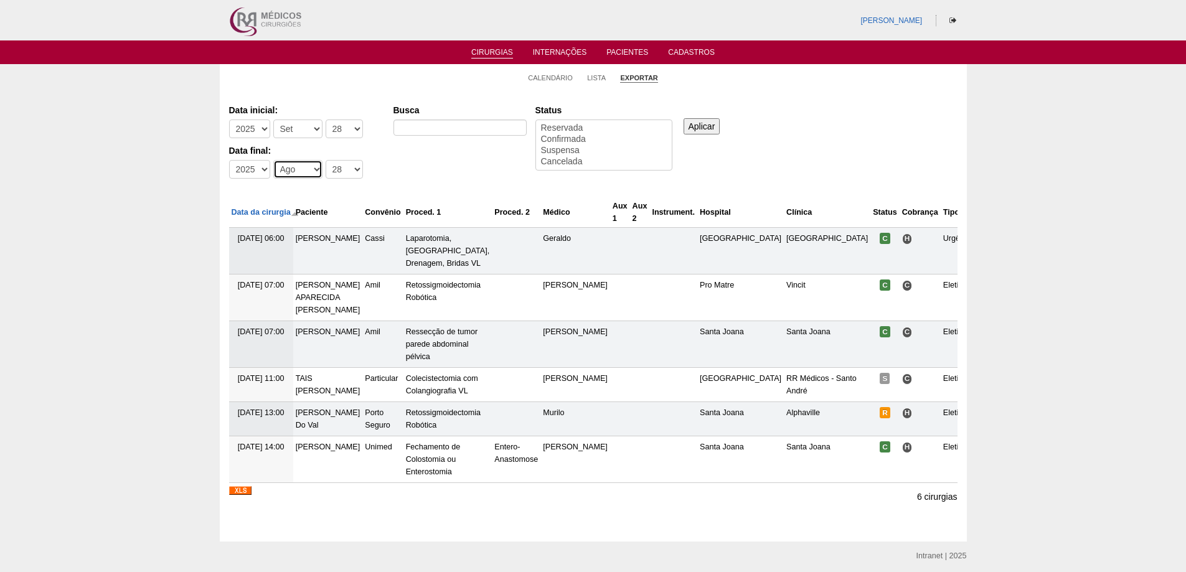
select select "9"
click at [273, 160] on select "-Mês Jan Fev Mar Abr Mai Jun Jul Ago Set Out Nov Dez" at bounding box center [297, 169] width 49 height 19
click at [417, 119] on div "Busca" at bounding box center [464, 121] width 142 height 42
click at [419, 129] on input "Busca" at bounding box center [459, 128] width 133 height 16
type input "GASTROPLASTIA"
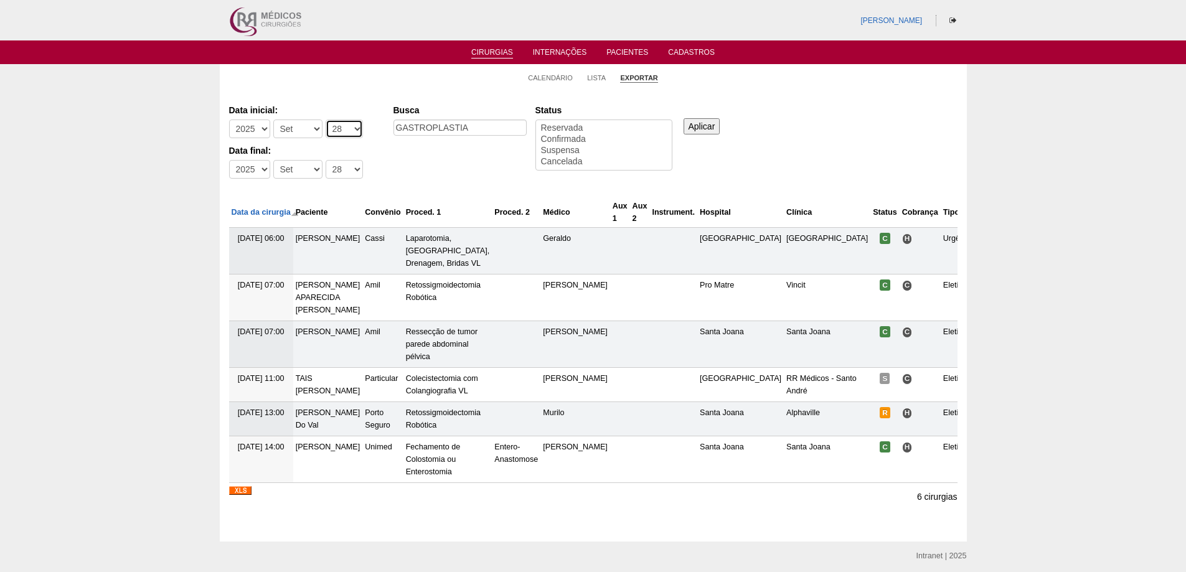
click at [340, 133] on select "-Dia 1 2 3 4 5 6 7 8 9 10 11 12 13 14 15 16 17 18 19 20 21 22 23 24 25 26 27 28…" at bounding box center [344, 129] width 37 height 19
select select "1"
click at [326, 120] on select "-Dia 1 2 3 4 5 6 7 8 9 10 11 12 13 14 15 16 17 18 19 20 21 22 23 24 25 26 27 28…" at bounding box center [344, 129] width 37 height 19
click at [333, 176] on select "-Dia 1 2 3 4 5 6 7 8 9 10 11 12 13 14 15 16 17 18 19 20 21 22 23 24 25 26 27 28…" at bounding box center [344, 169] width 37 height 19
select select "30"
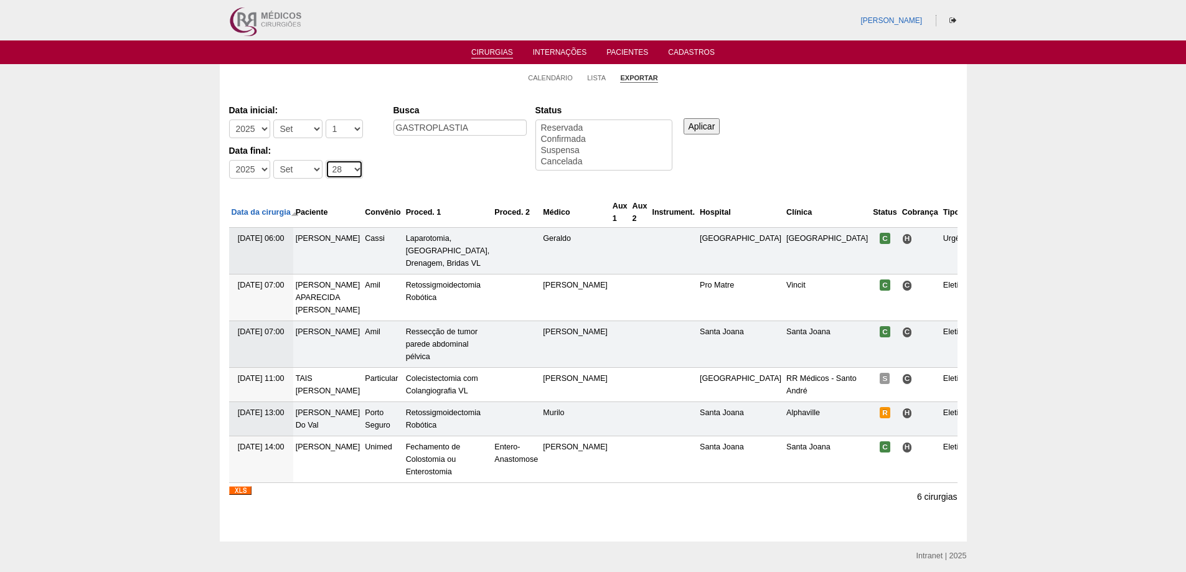
click at [326, 160] on select "-Dia 1 2 3 4 5 6 7 8 9 10 11 12 13 14 15 16 17 18 19 20 21 22 23 24 25 26 27 28…" at bounding box center [344, 169] width 37 height 19
click at [706, 132] on input "Aplicar" at bounding box center [701, 126] width 37 height 16
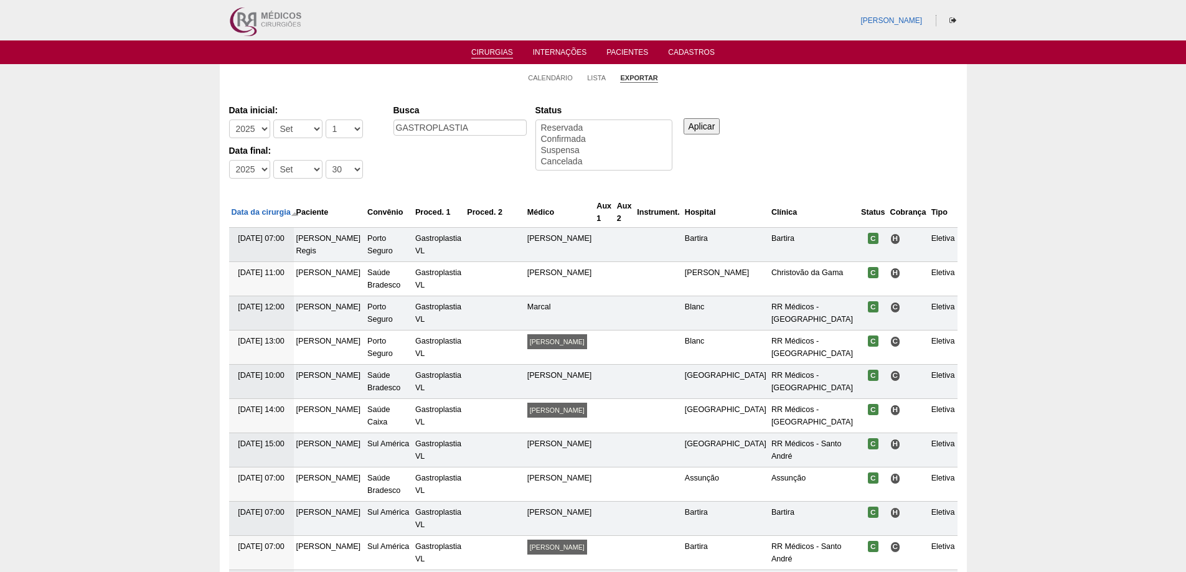
select select
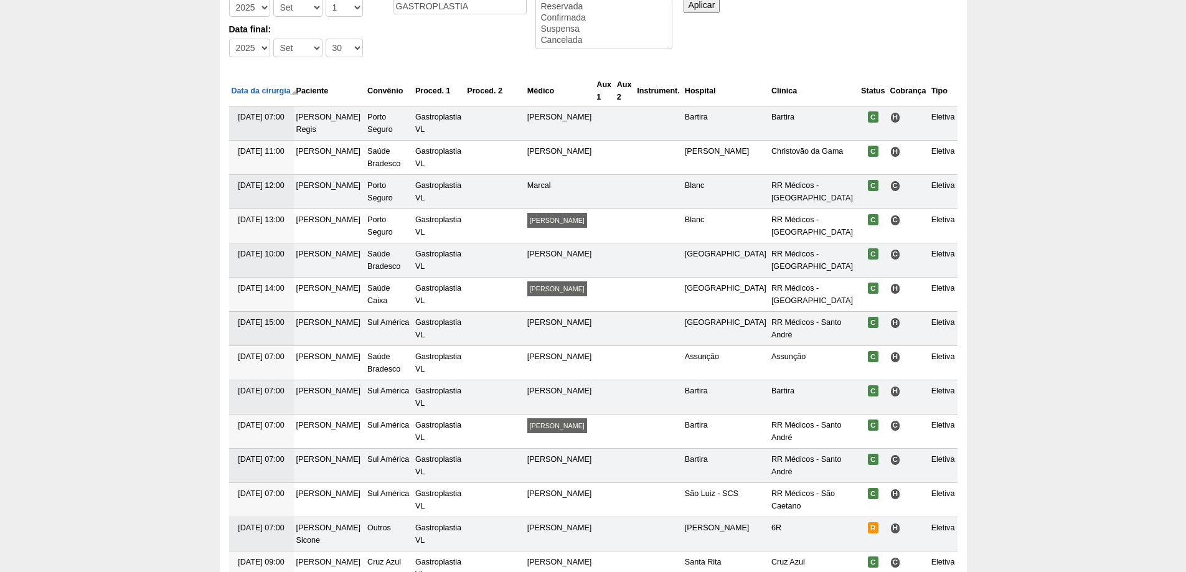
scroll to position [92, 0]
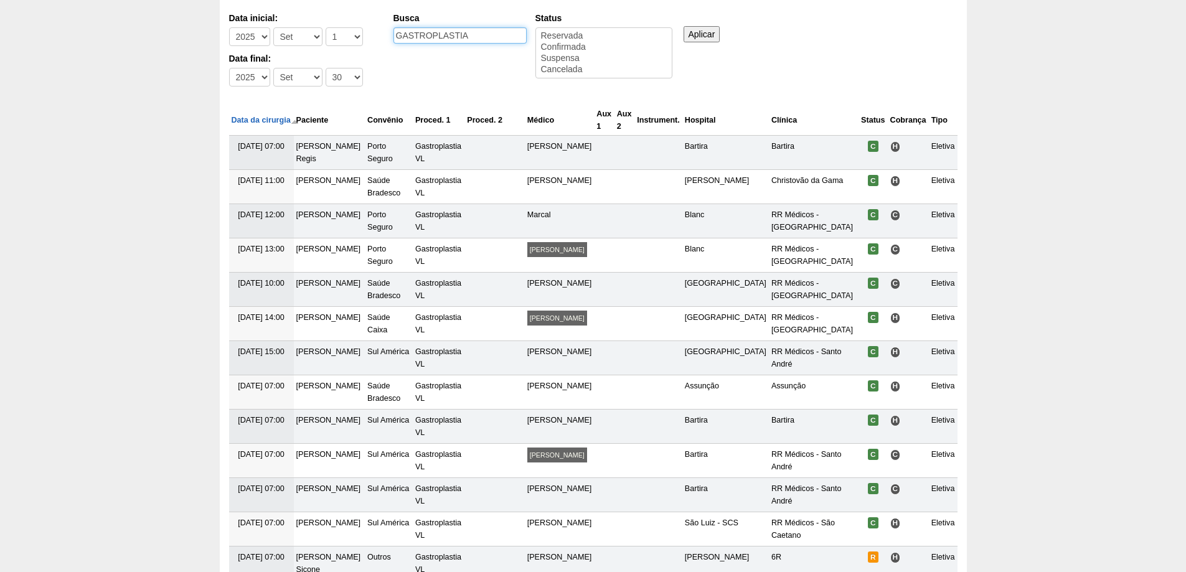
drag, startPoint x: 477, startPoint y: 40, endPoint x: 260, endPoint y: 88, distance: 222.6
click at [261, 87] on div "Data inicial: -Ano 2011 2012 2013 2014 2015 2016 2017 2018 2019 2020 2021 2022 …" at bounding box center [593, 49] width 728 height 85
type input "GASTRECTOMIA VERTICAL"
click at [712, 34] on input "Aplicar" at bounding box center [701, 34] width 37 height 16
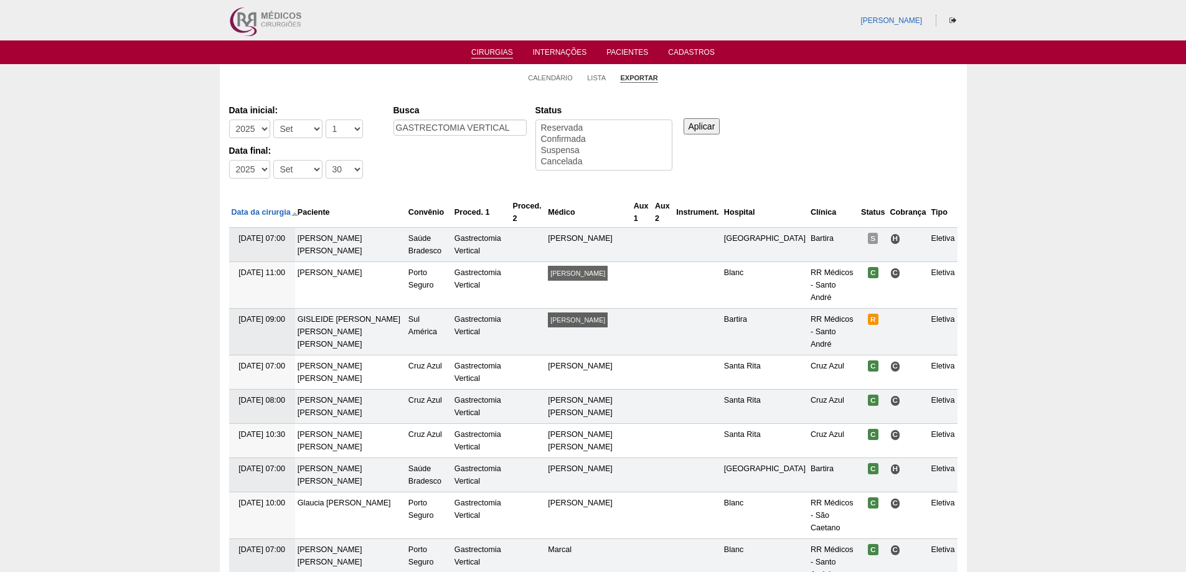
select select
click at [501, 50] on link "Cirurgias" at bounding box center [492, 53] width 42 height 11
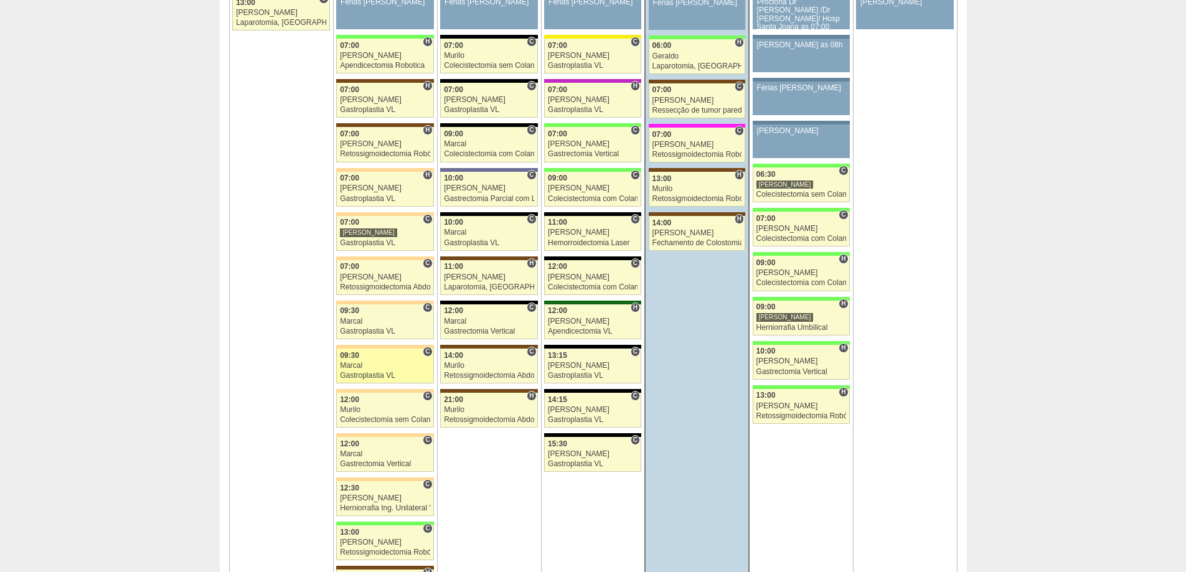
scroll to position [2863, 0]
